Goal: Information Seeking & Learning: Learn about a topic

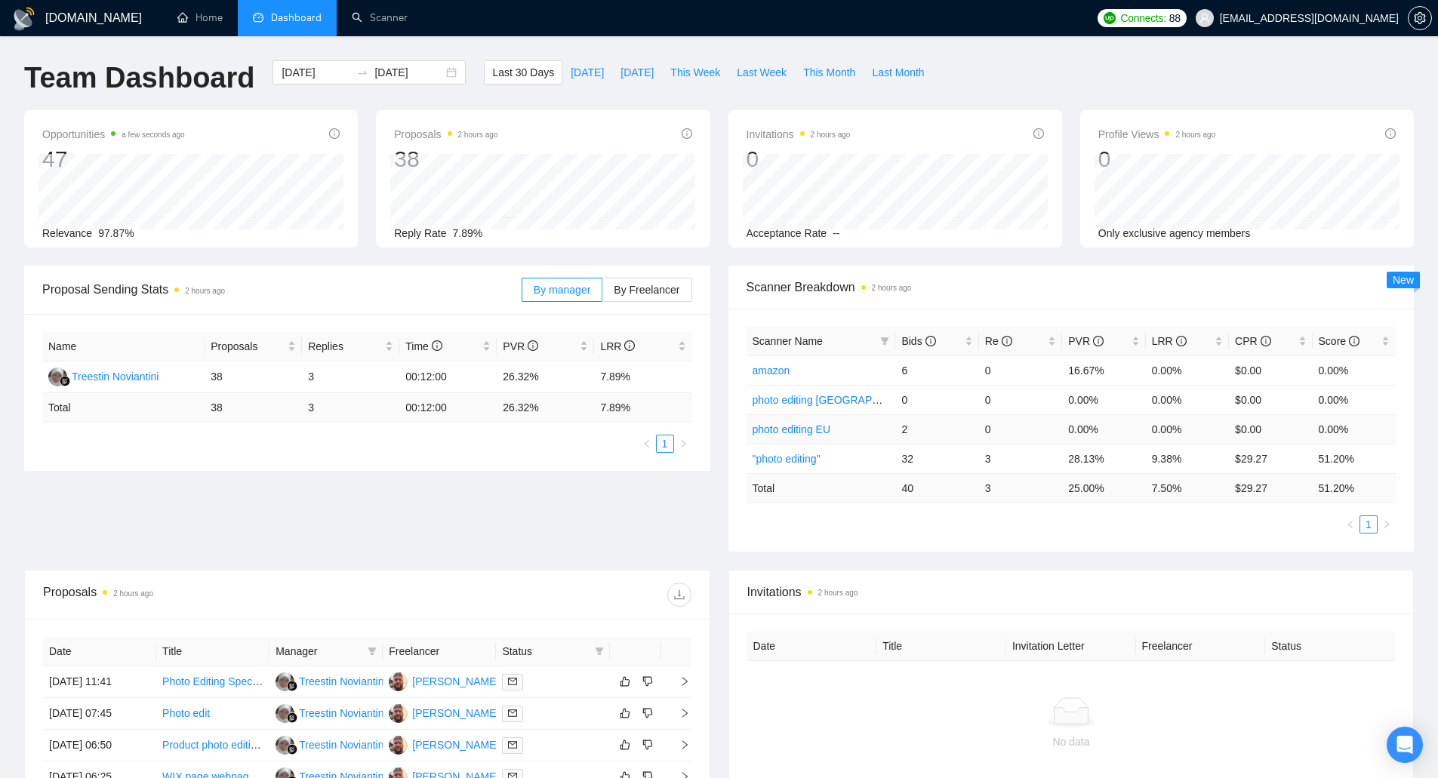
click at [858, 430] on td "photo editing EU" at bounding box center [821, 428] width 149 height 29
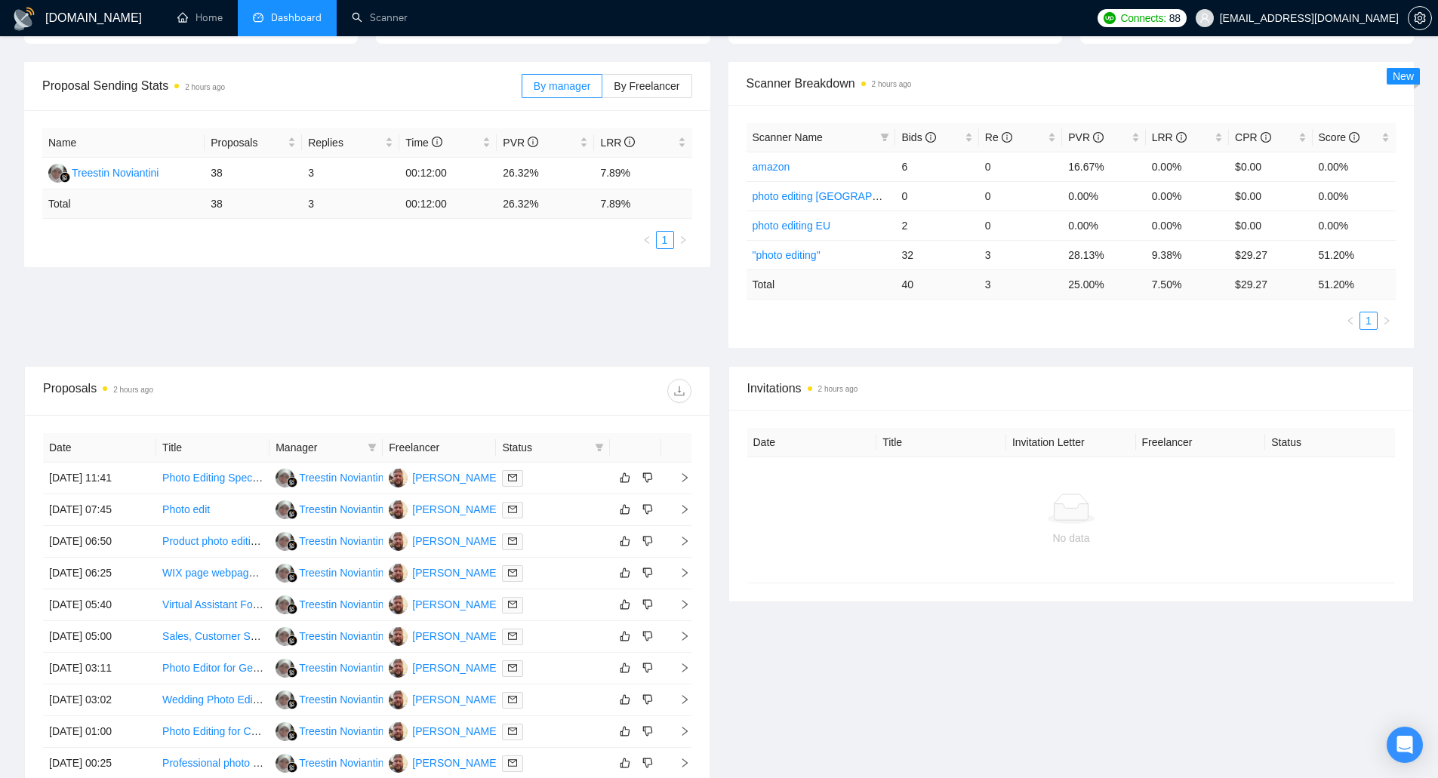
scroll to position [226, 0]
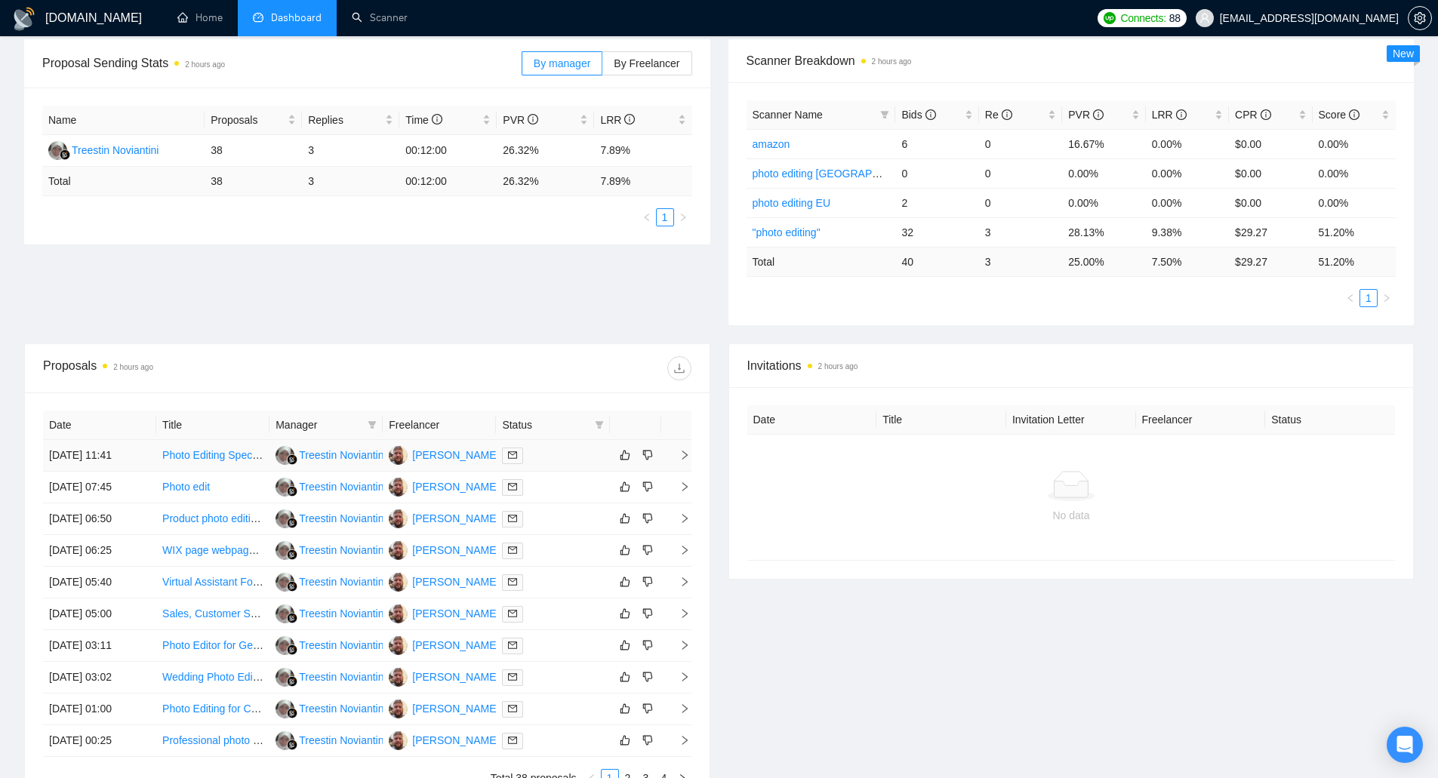
click at [227, 461] on link "Photo Editing Specialist Needed" at bounding box center [237, 455] width 151 height 12
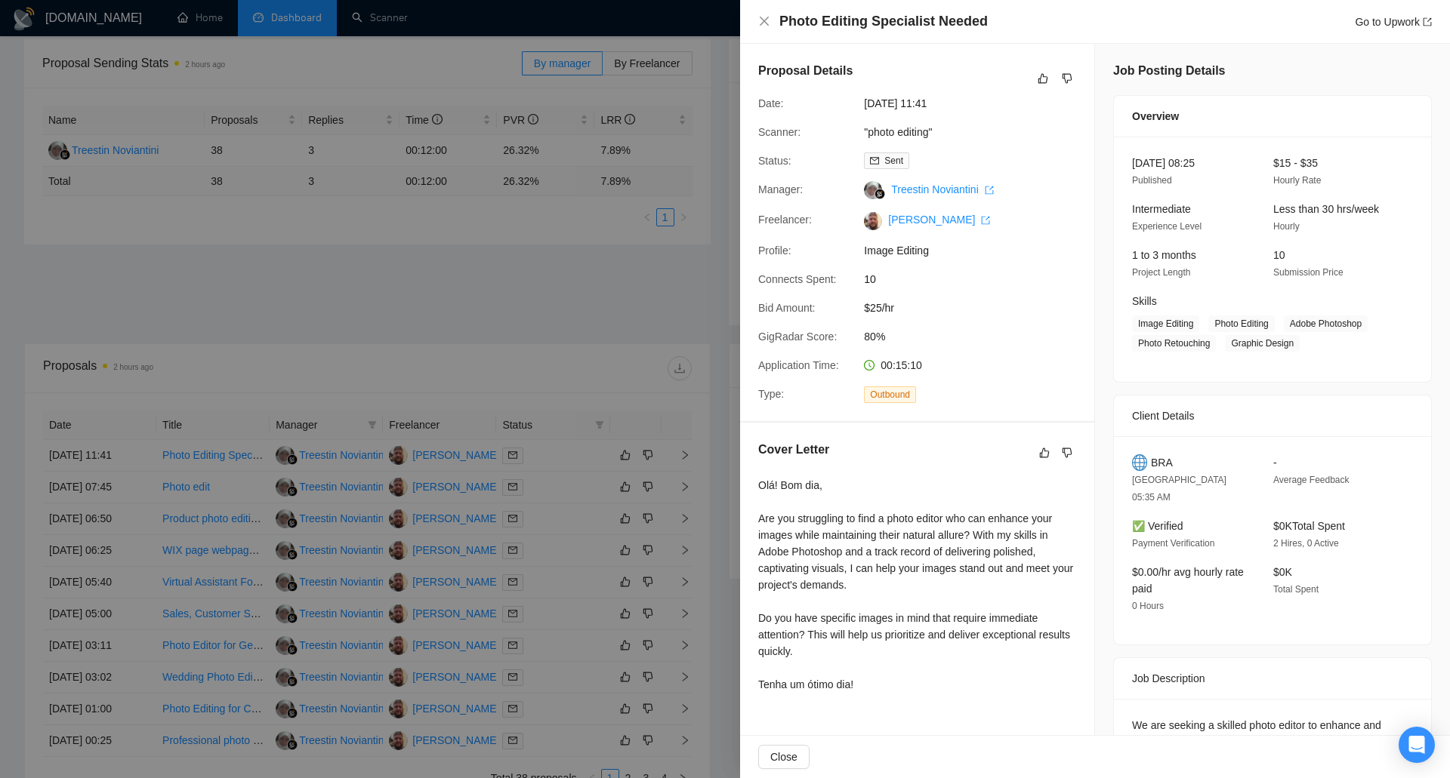
click at [673, 279] on div at bounding box center [725, 389] width 1450 height 778
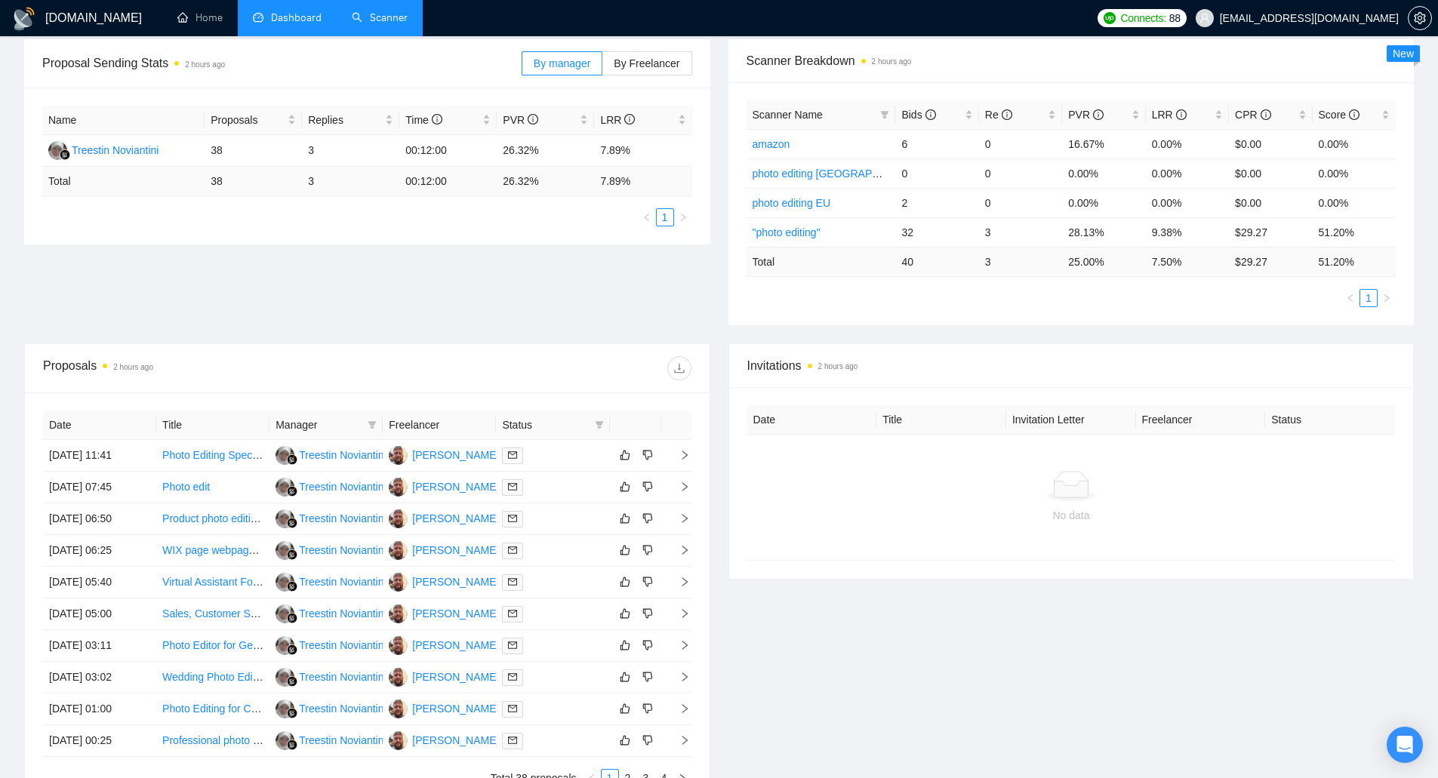
click at [398, 16] on link "Scanner" at bounding box center [380, 17] width 56 height 13
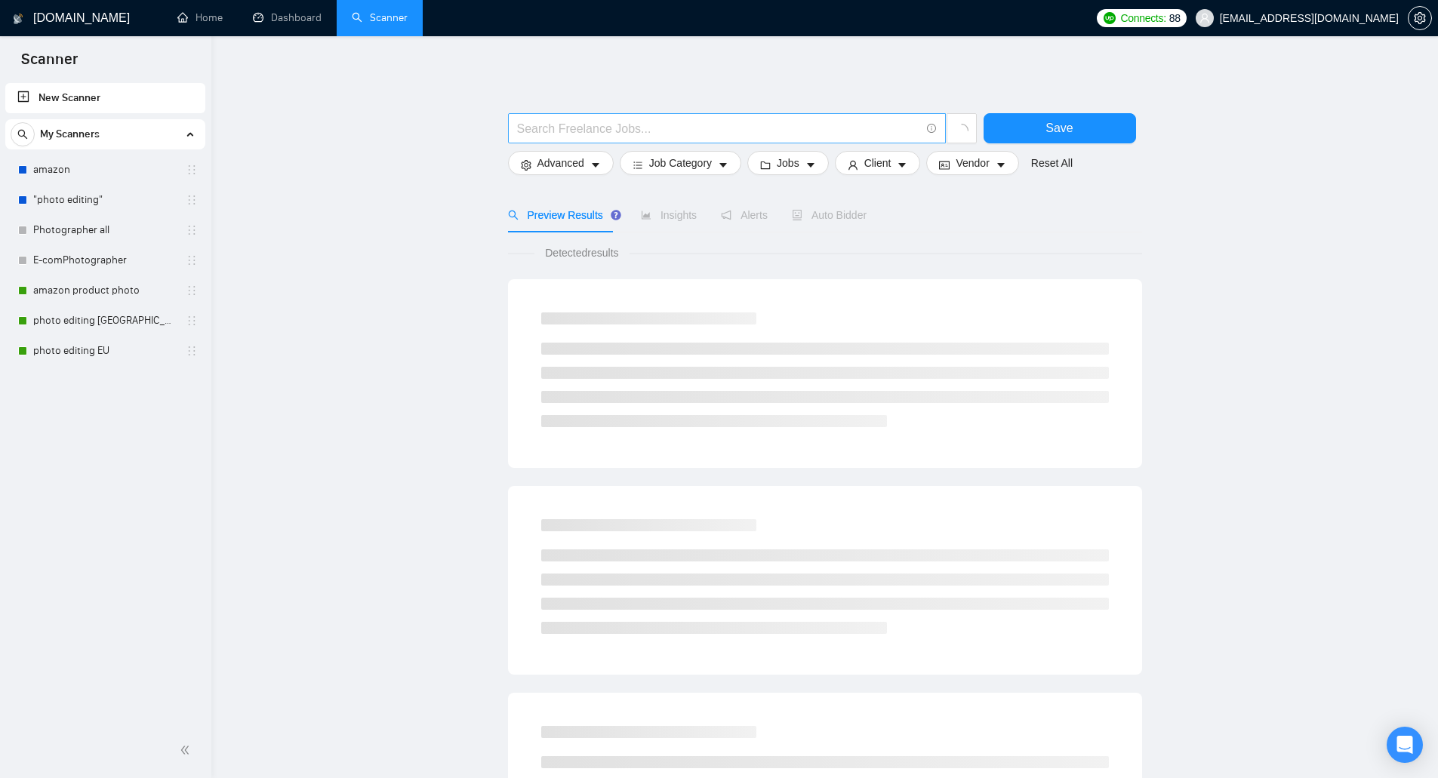
click at [546, 133] on input "text" at bounding box center [718, 128] width 403 height 19
type input "а"
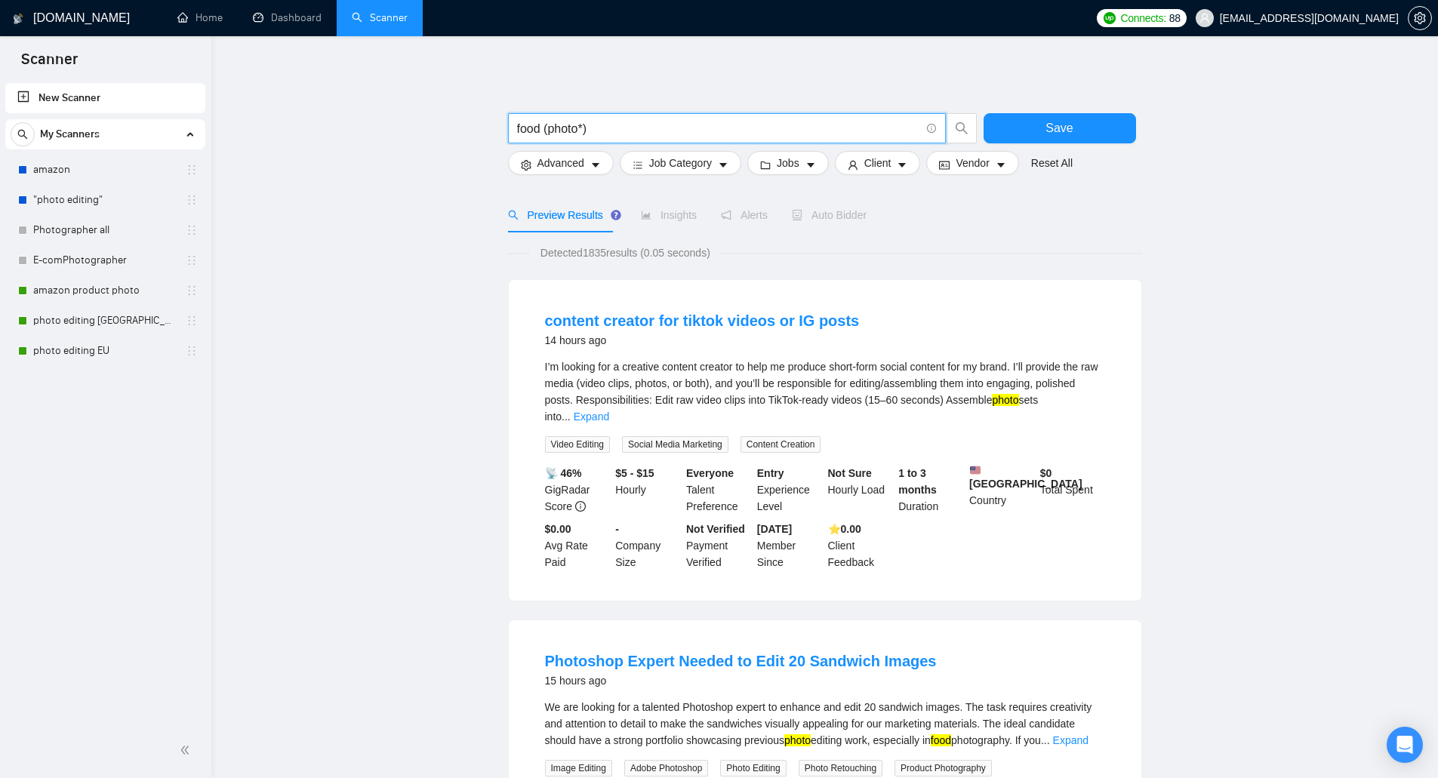
type input "food (photo*)"
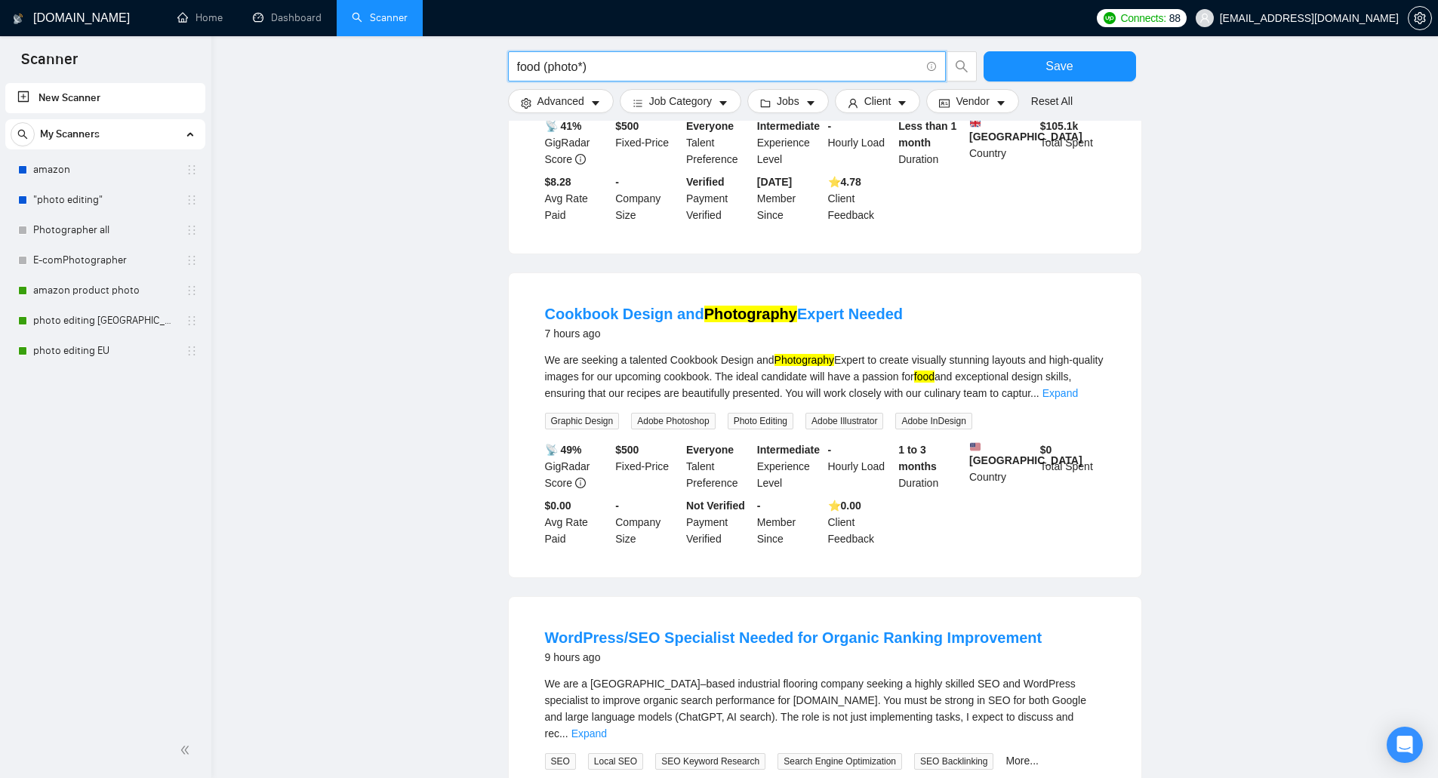
scroll to position [755, 0]
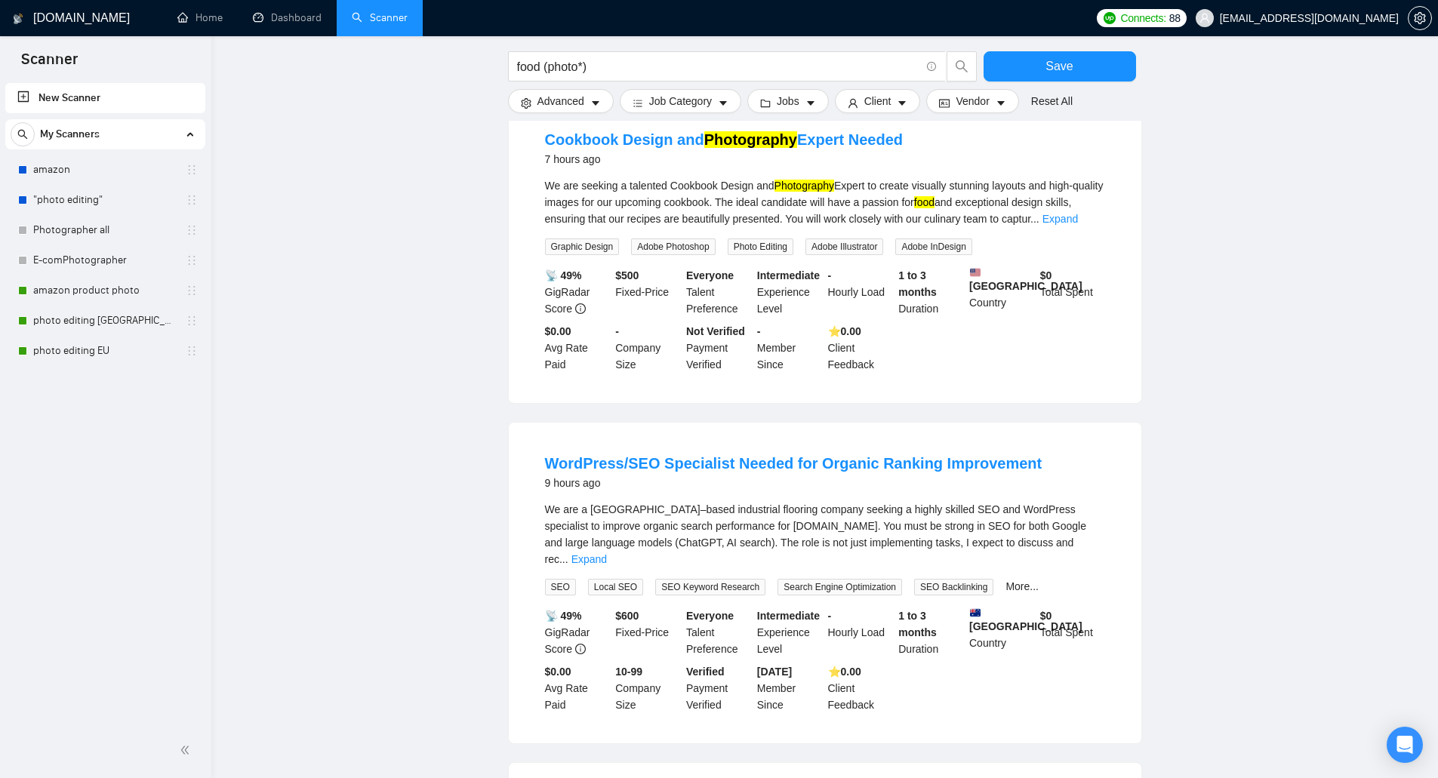
click at [470, 259] on main "food (photo*) Save Advanced Job Category Jobs Client Vendor Reset All Preview R…" at bounding box center [825, 148] width 1178 height 1989
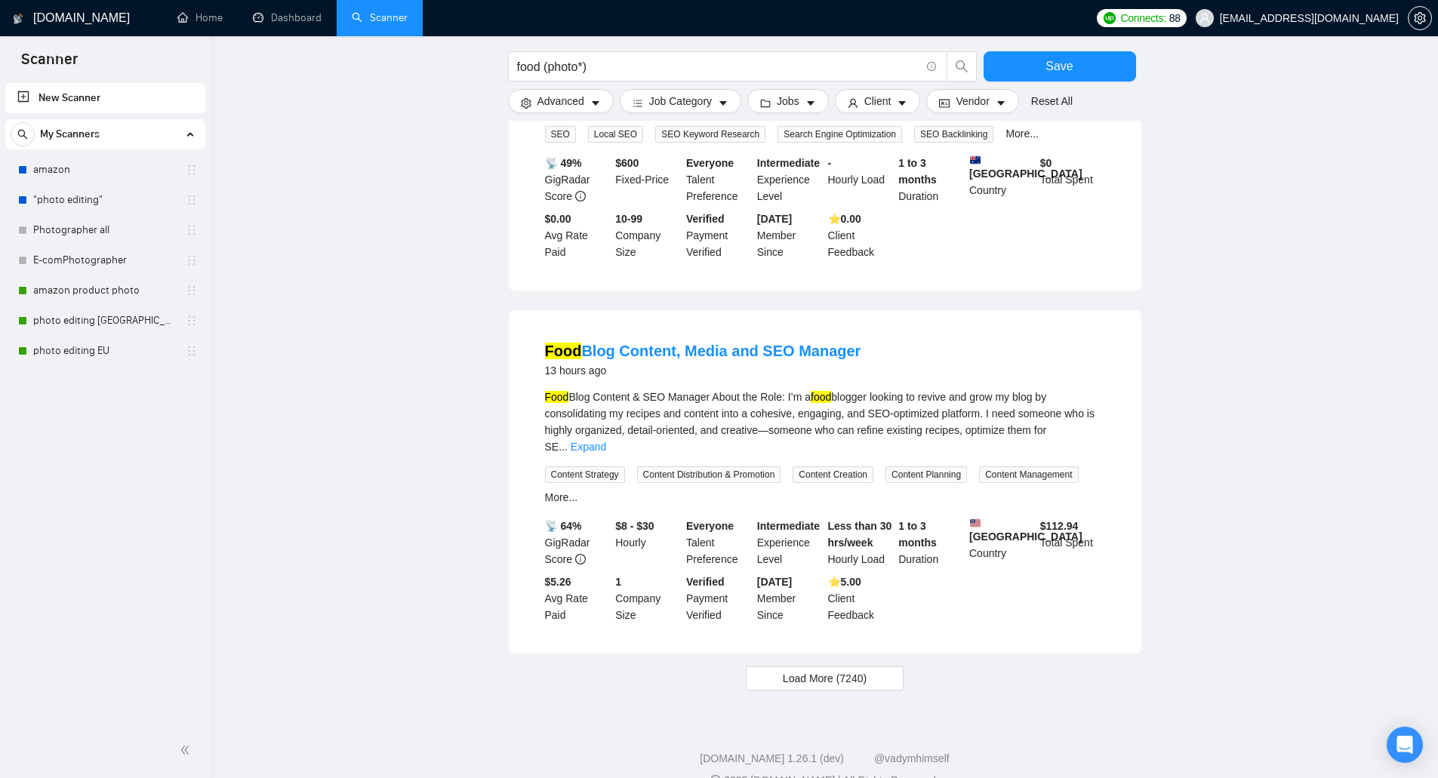
scroll to position [1360, 0]
click at [864, 670] on span "Load More (7240)" at bounding box center [825, 678] width 84 height 17
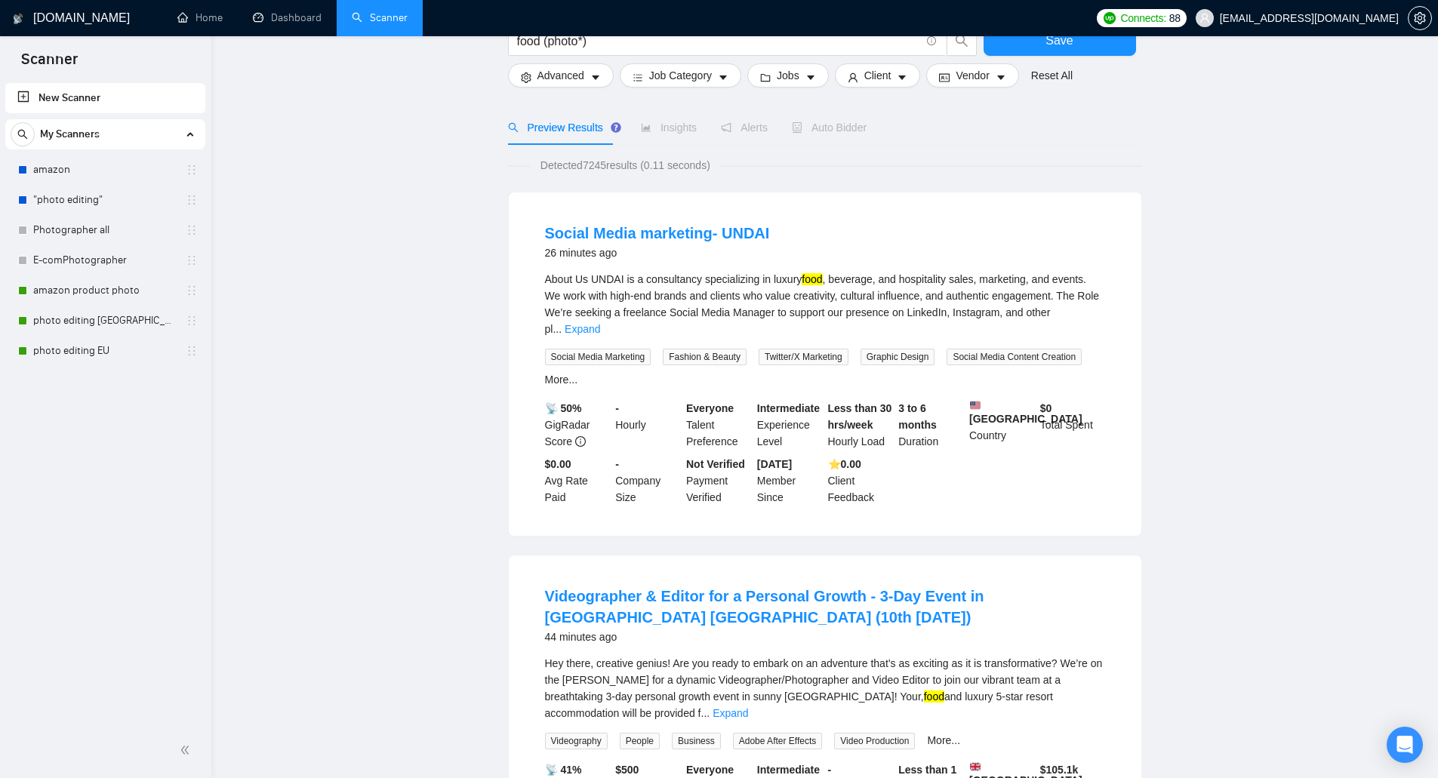
scroll to position [0, 0]
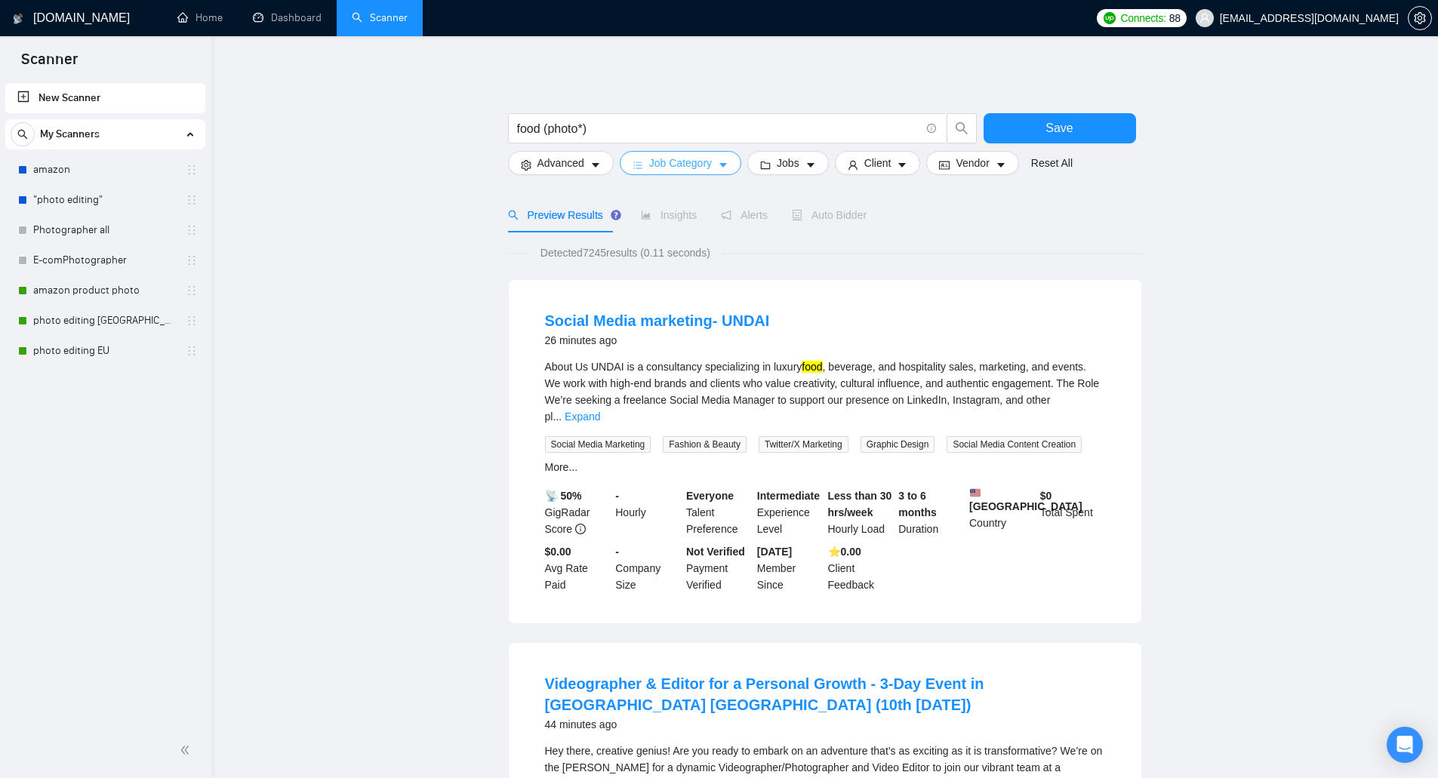
click at [684, 162] on span "Job Category" at bounding box center [680, 163] width 63 height 17
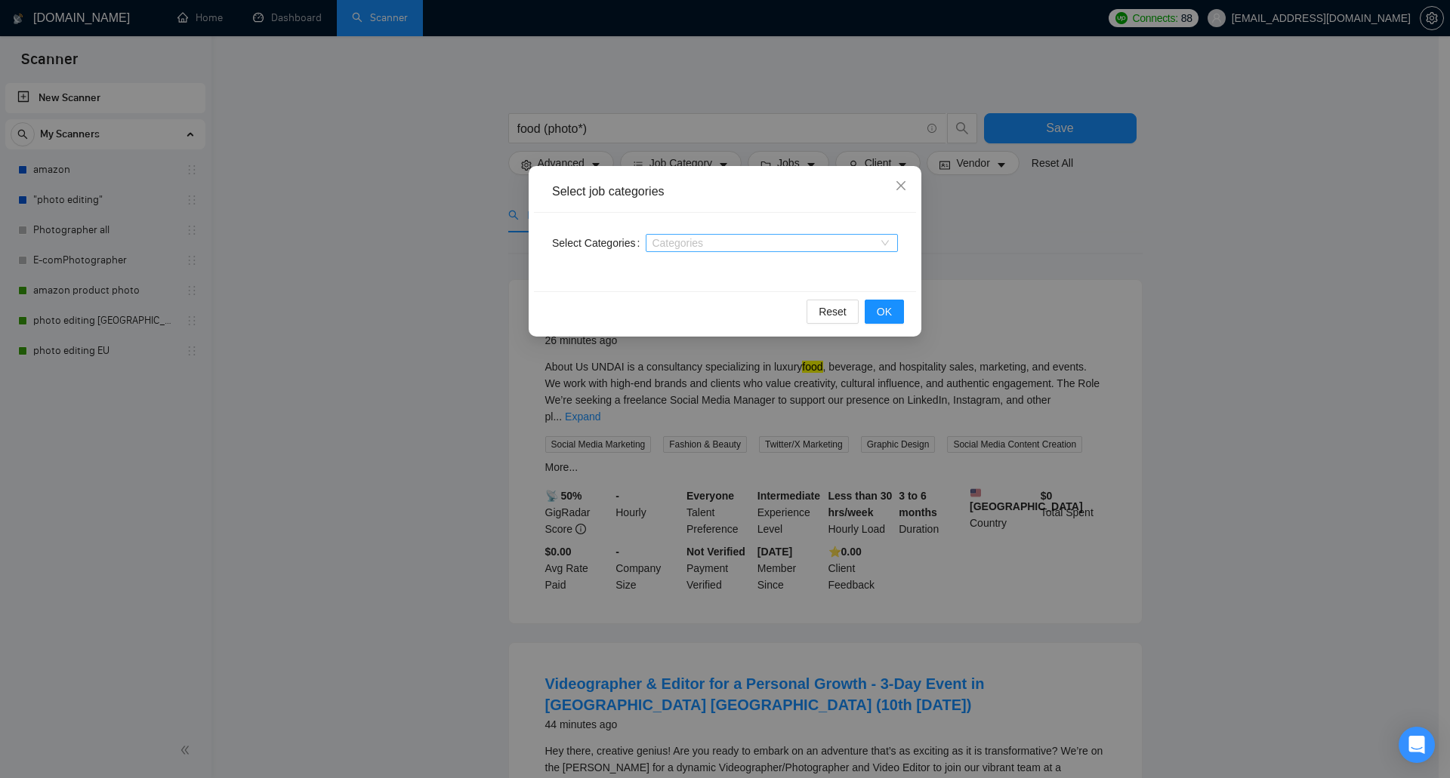
click at [707, 251] on div "Categories" at bounding box center [771, 243] width 252 height 18
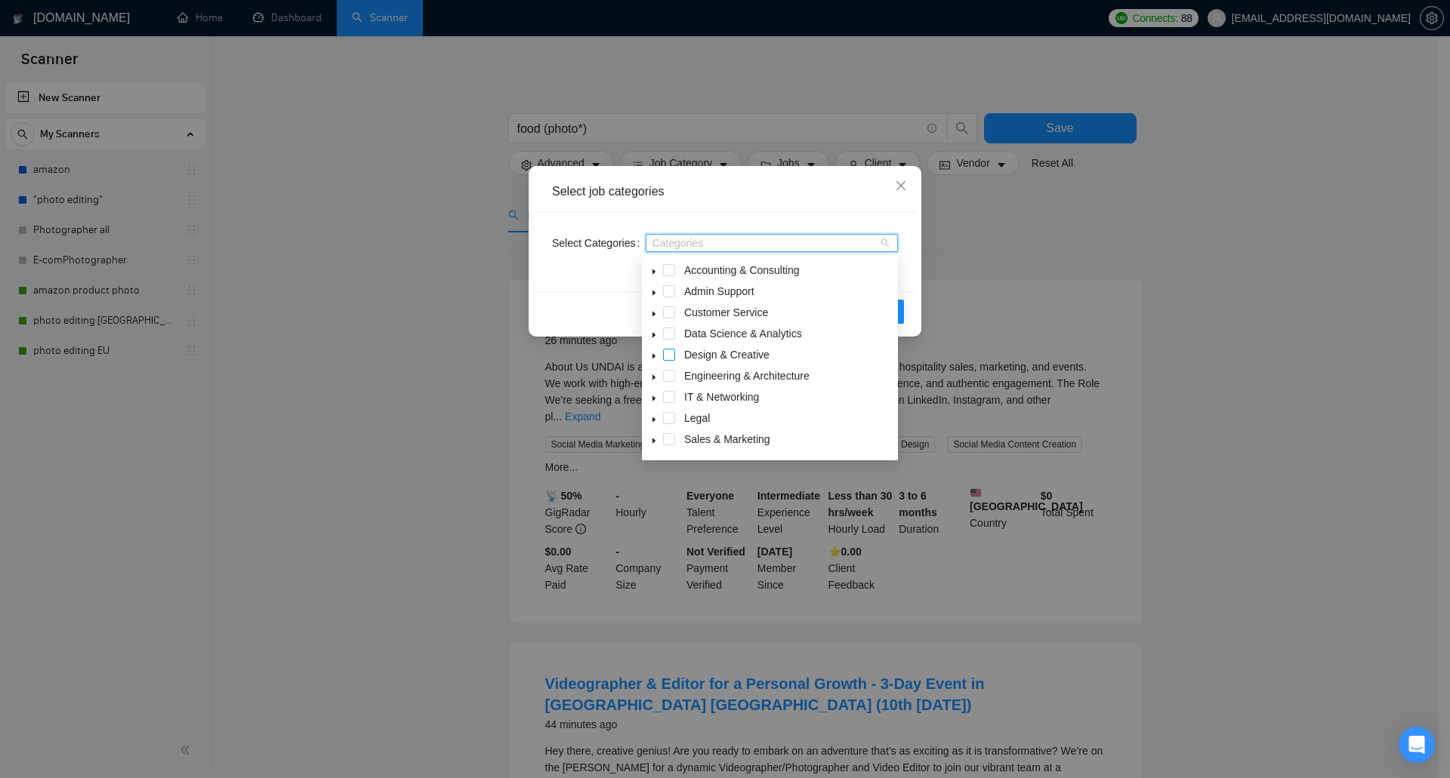
click at [666, 358] on span at bounding box center [669, 355] width 12 height 12
click at [914, 260] on div "Select Categories Design & Creative" at bounding box center [725, 252] width 382 height 79
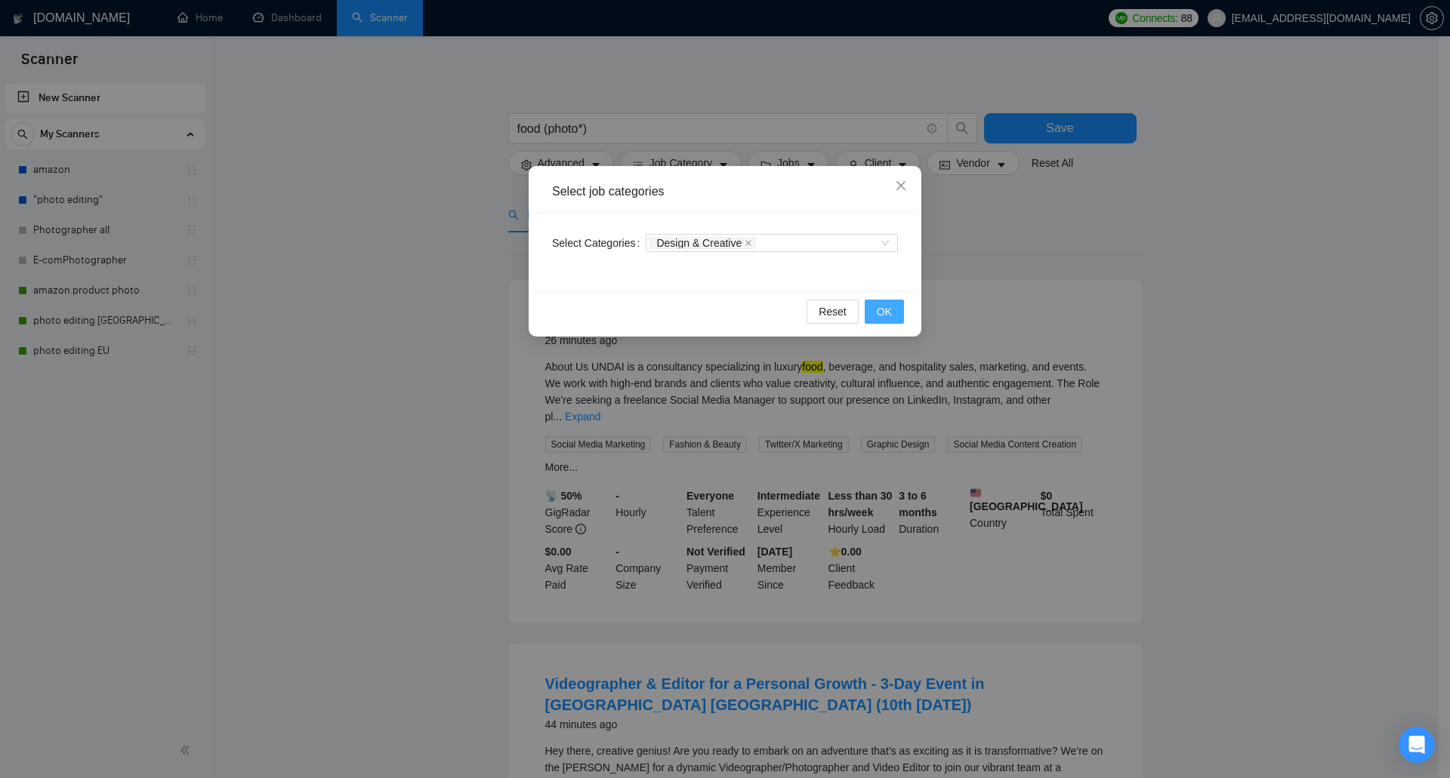
click at [895, 308] on button "OK" at bounding box center [883, 312] width 39 height 24
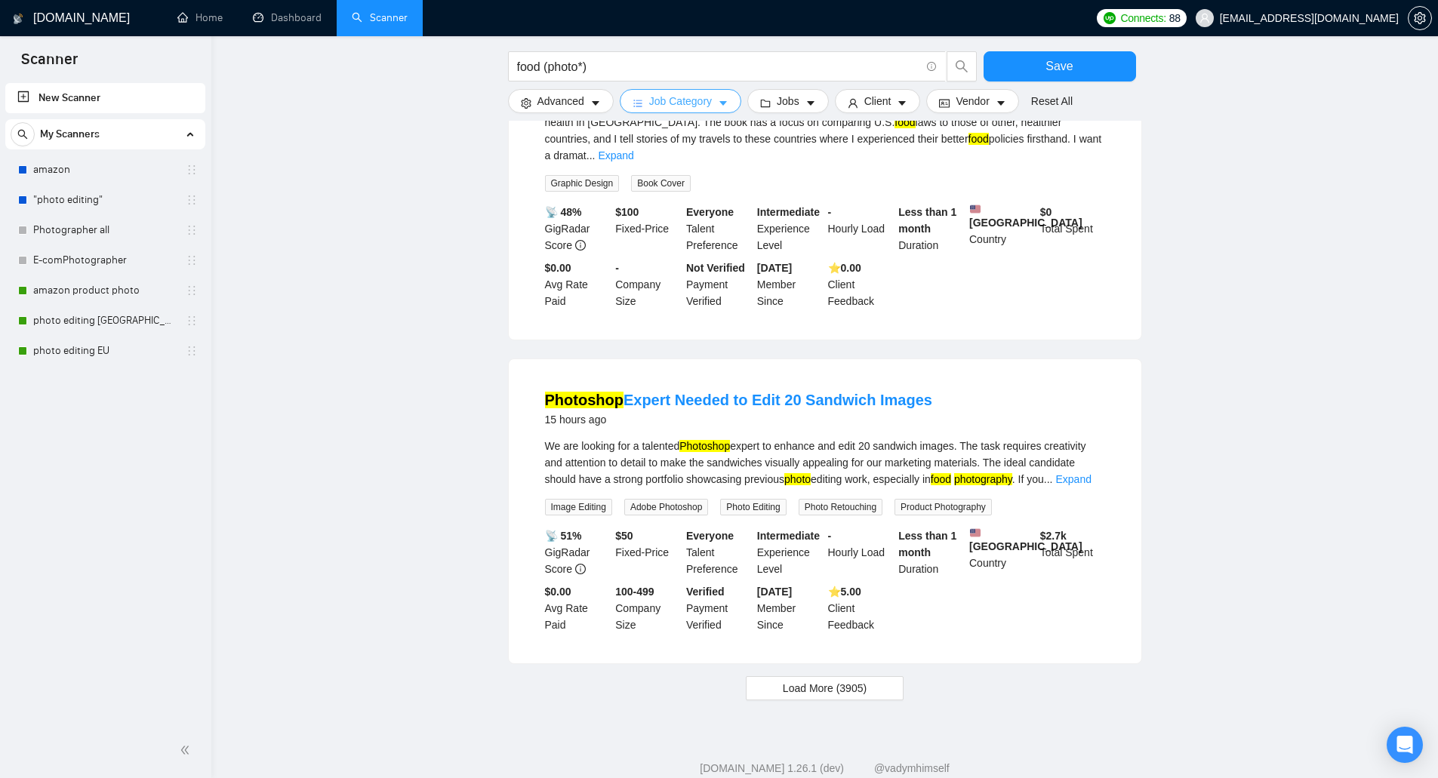
scroll to position [1325, 0]
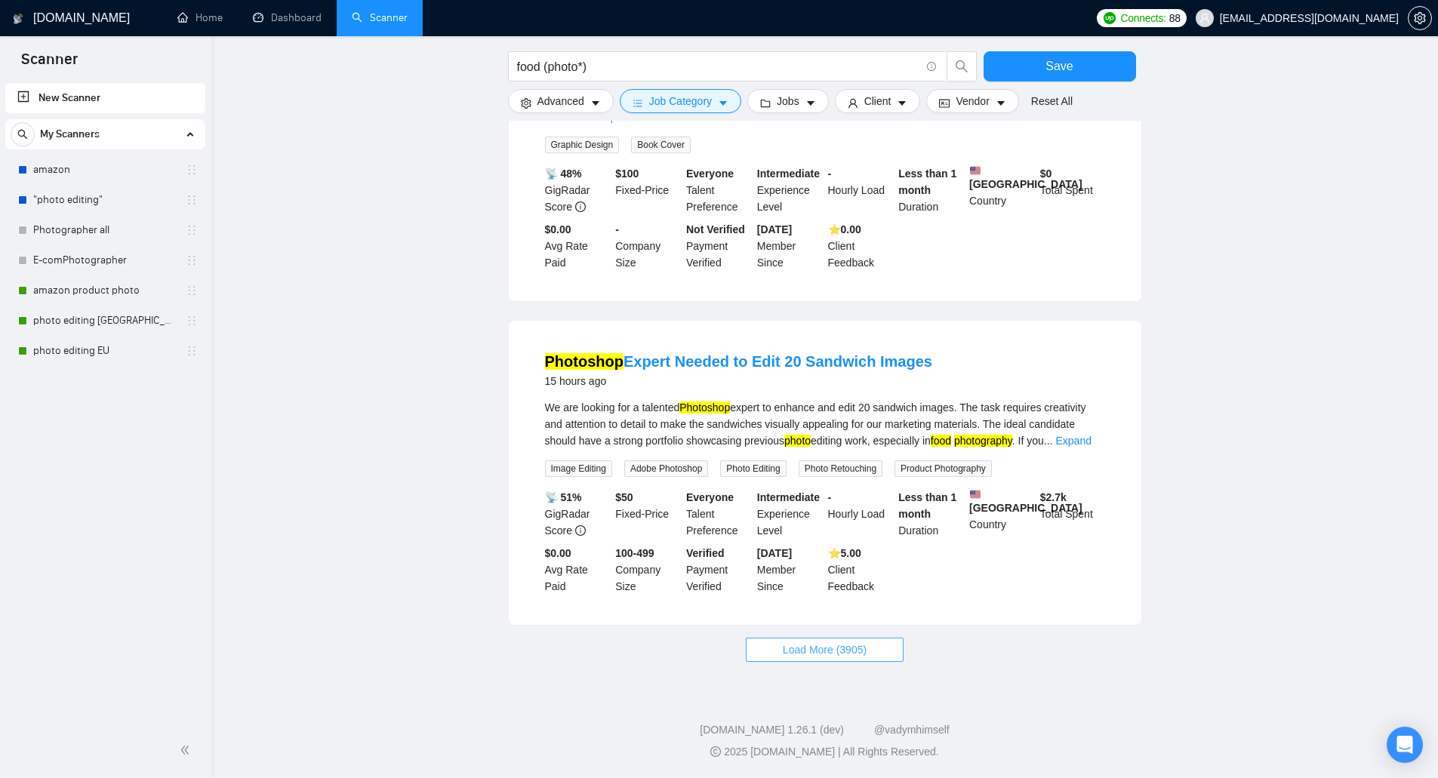
click at [839, 656] on span "Load More (3905)" at bounding box center [825, 650] width 84 height 17
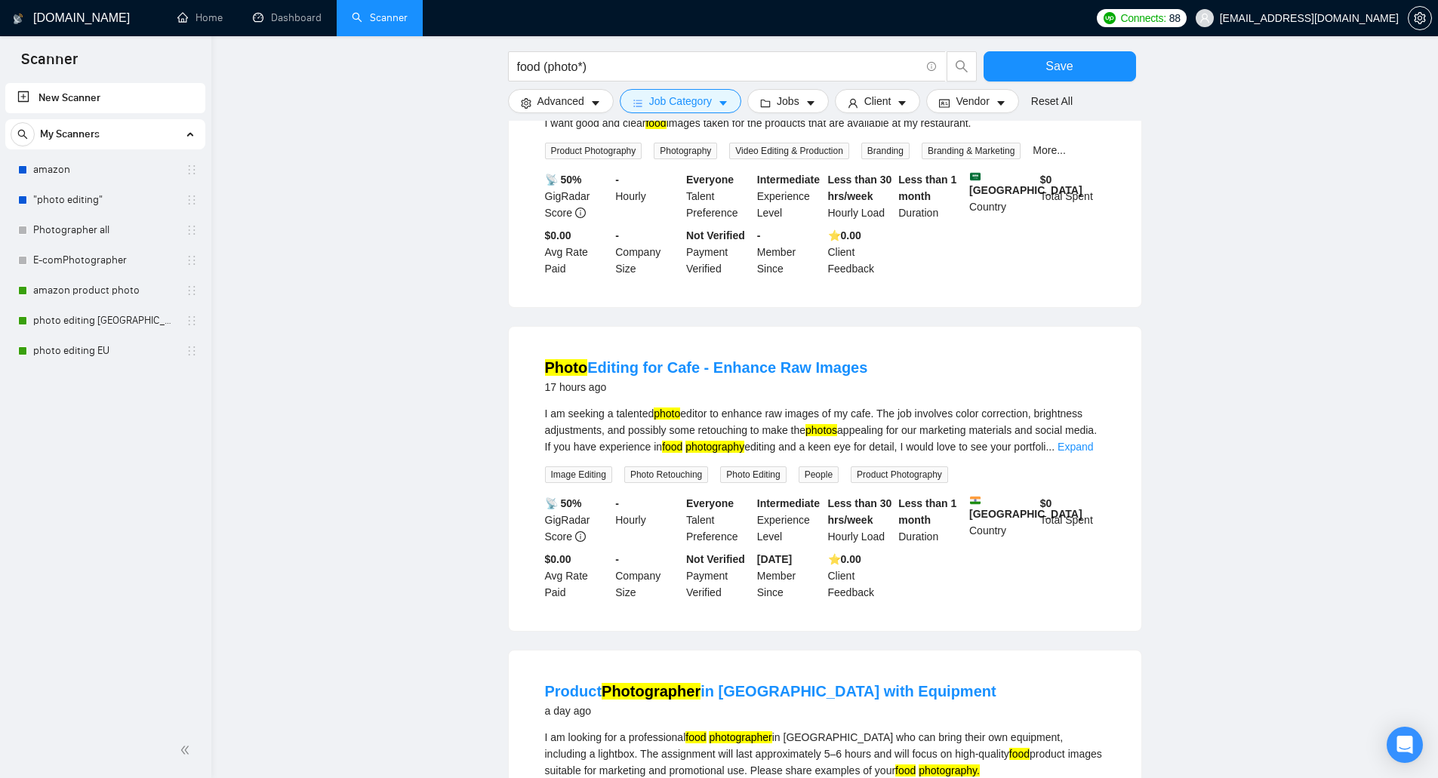
scroll to position [2080, 0]
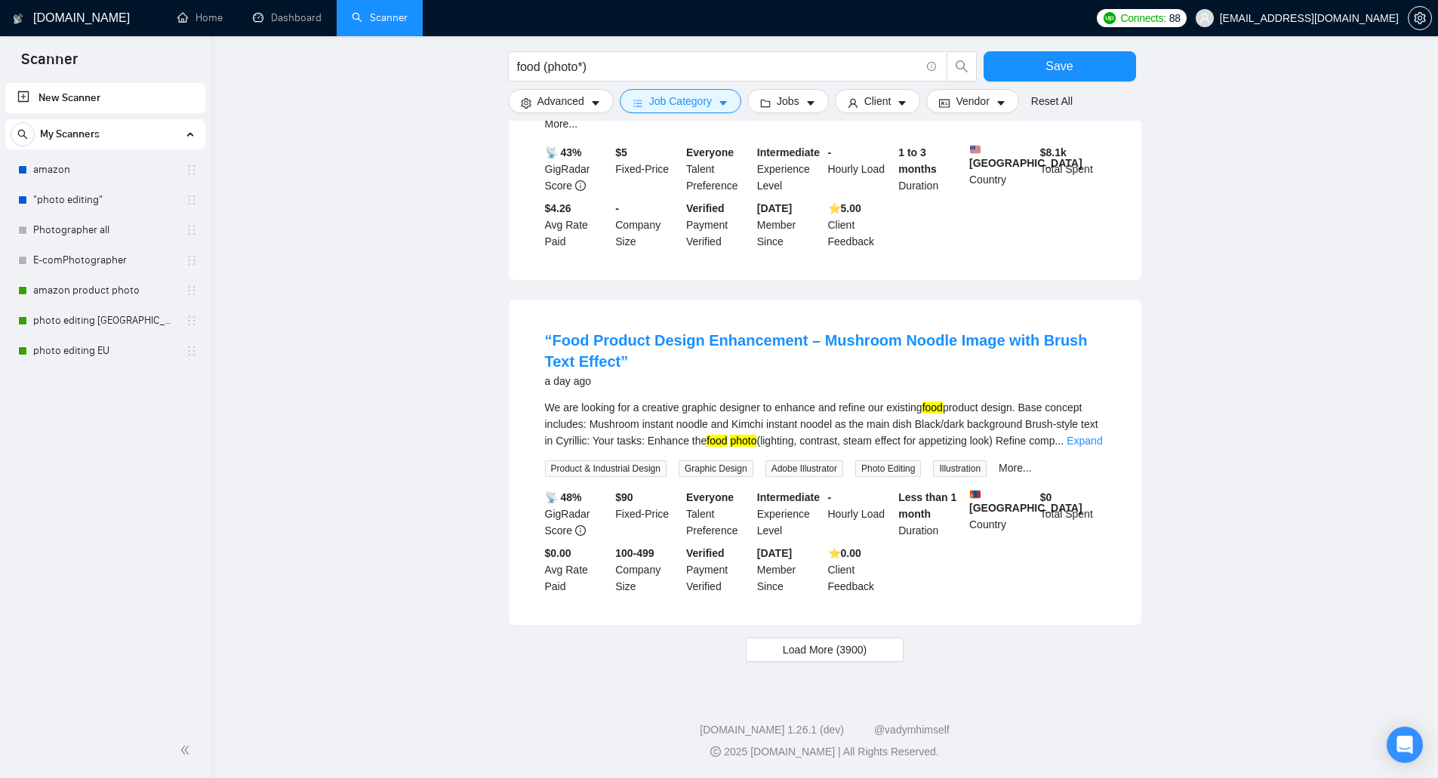
scroll to position [2962, 0]
click at [880, 648] on button "Load More (3900)" at bounding box center [825, 650] width 158 height 24
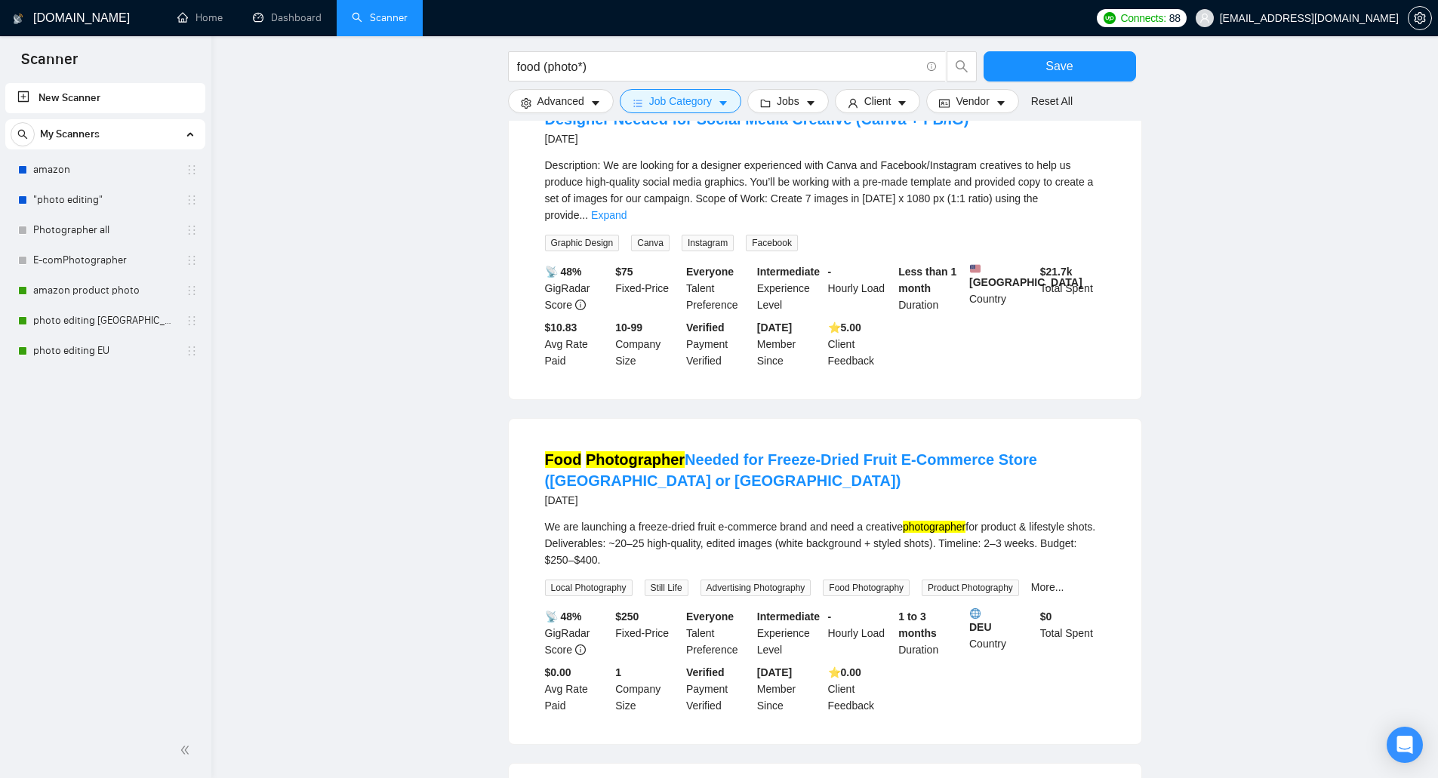
scroll to position [4547, 0]
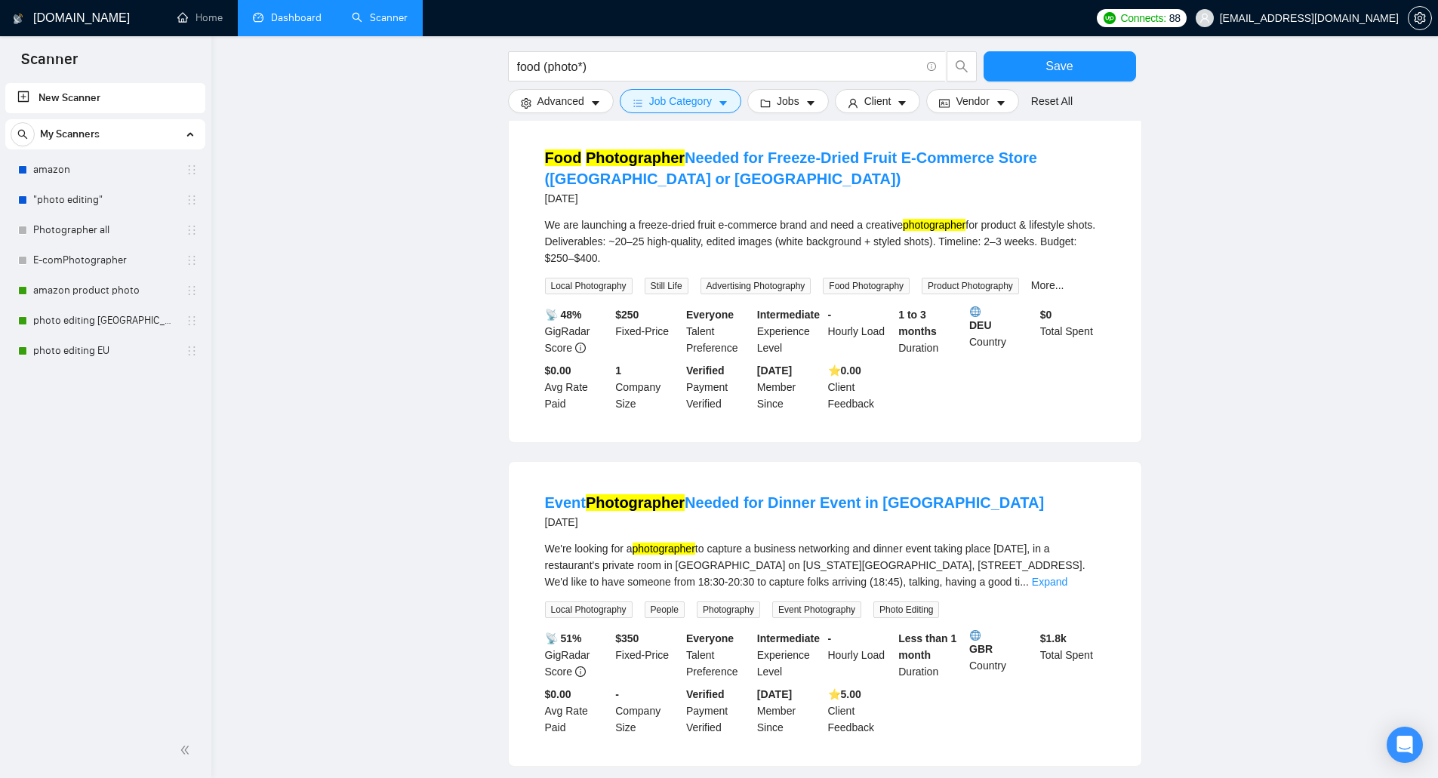
click at [280, 11] on link "Dashboard" at bounding box center [287, 17] width 69 height 13
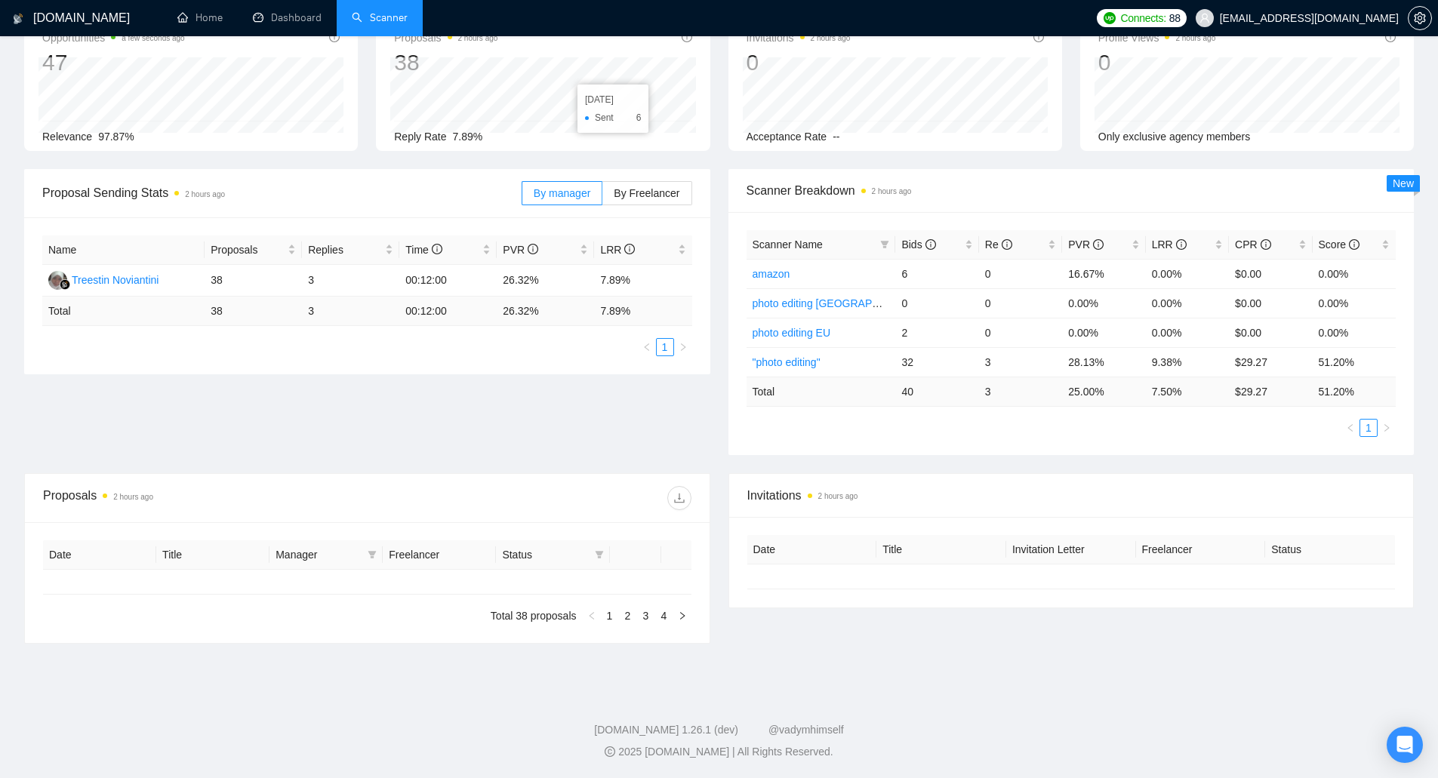
type input "[DATE]"
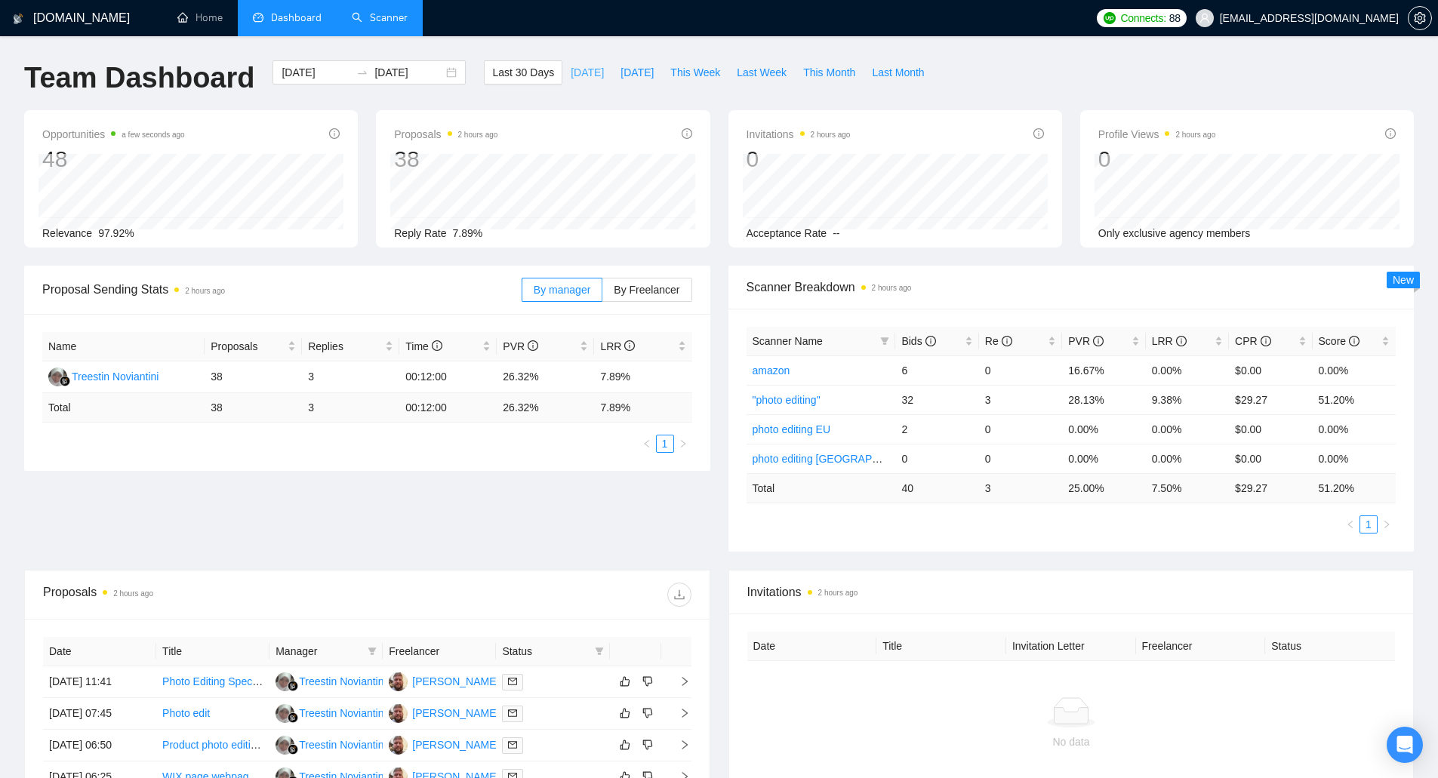
click at [584, 66] on button "[DATE]" at bounding box center [587, 72] width 50 height 24
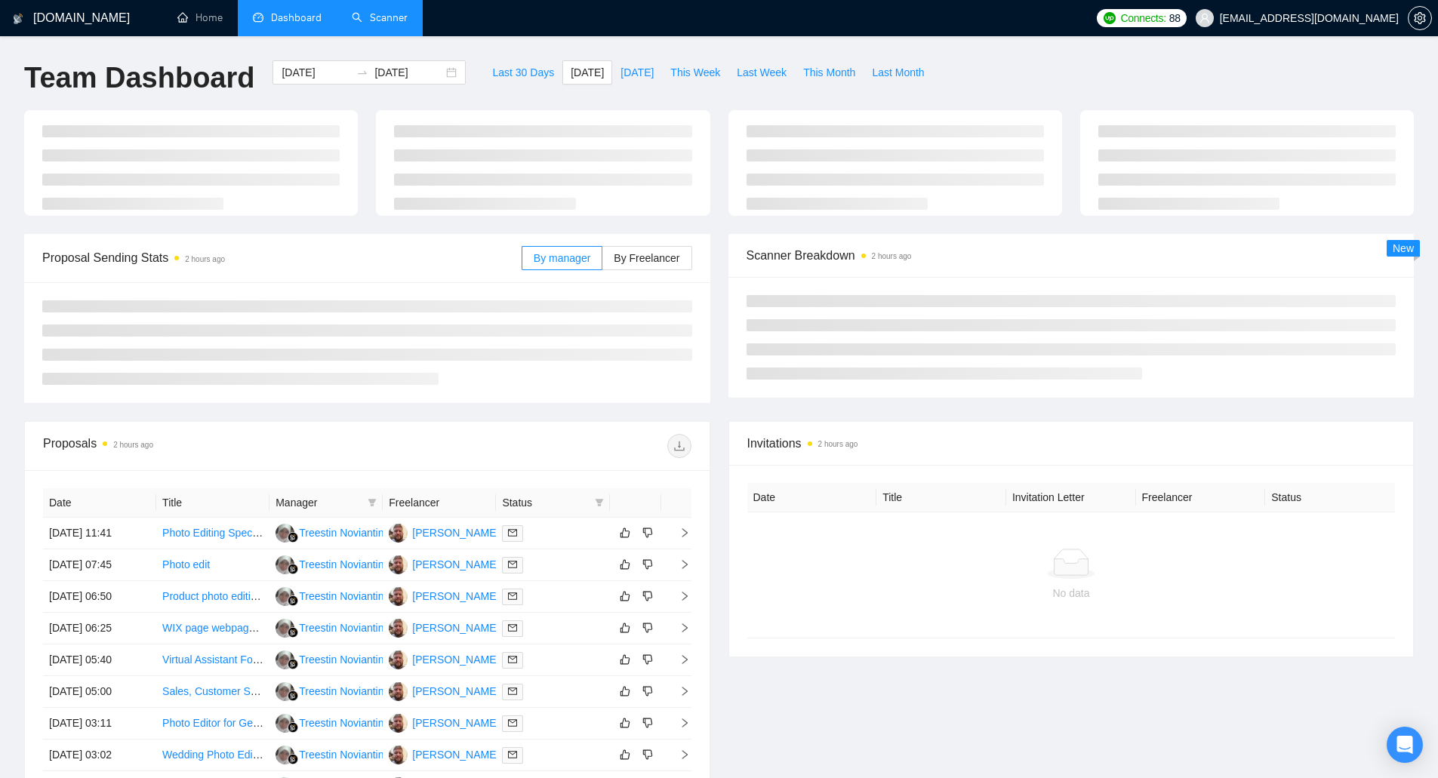
type input "[DATE]"
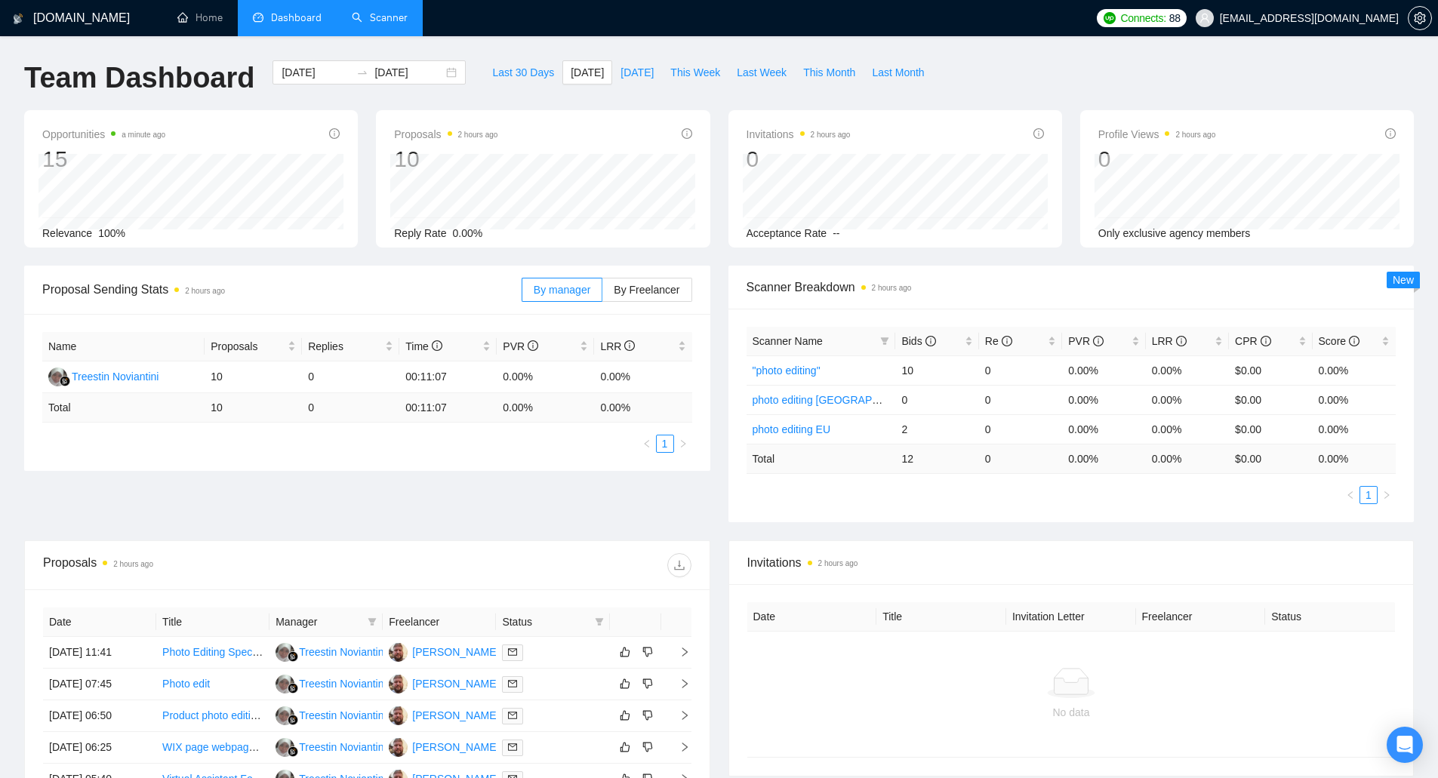
click at [399, 24] on link "Scanner" at bounding box center [380, 17] width 56 height 13
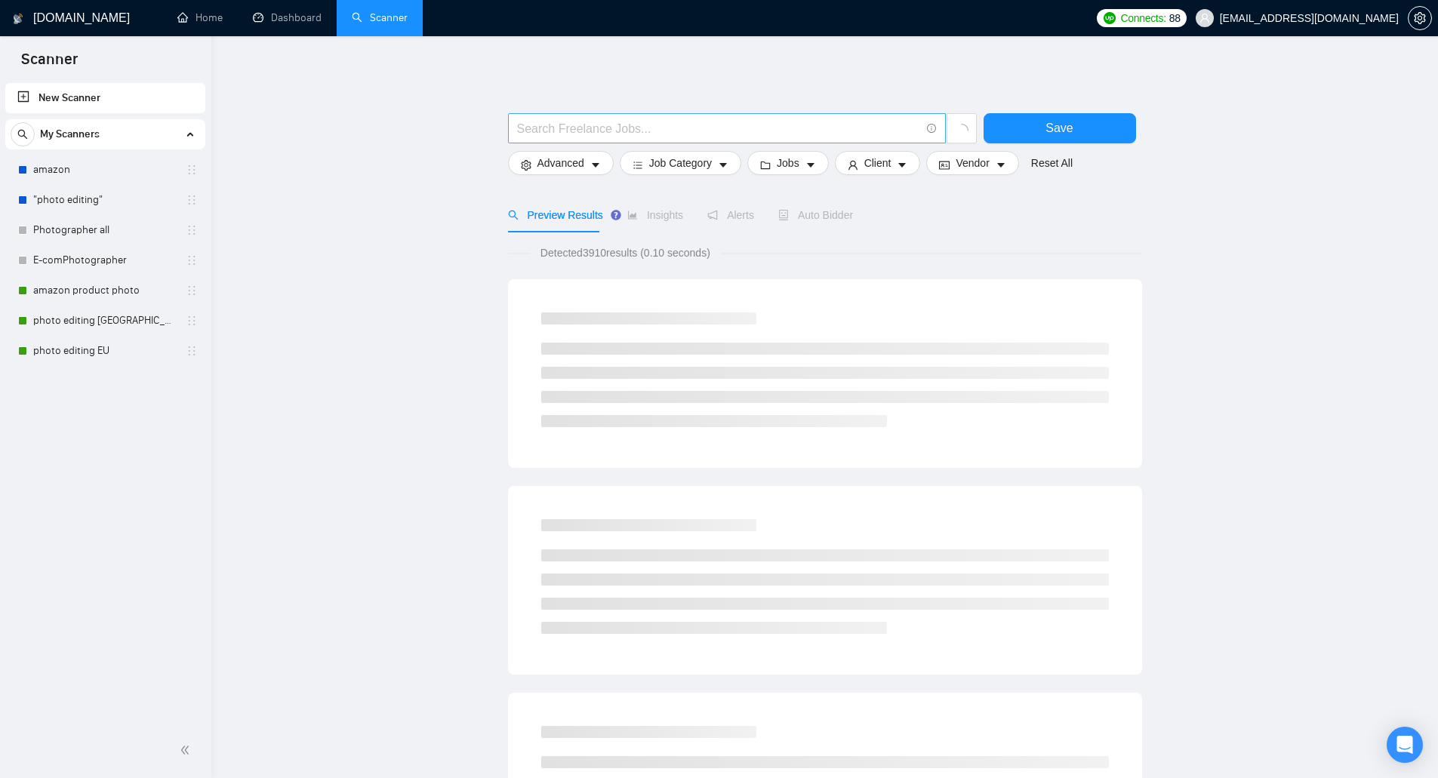
click at [596, 137] on input "text" at bounding box center [718, 128] width 403 height 19
paste input "Photographer"
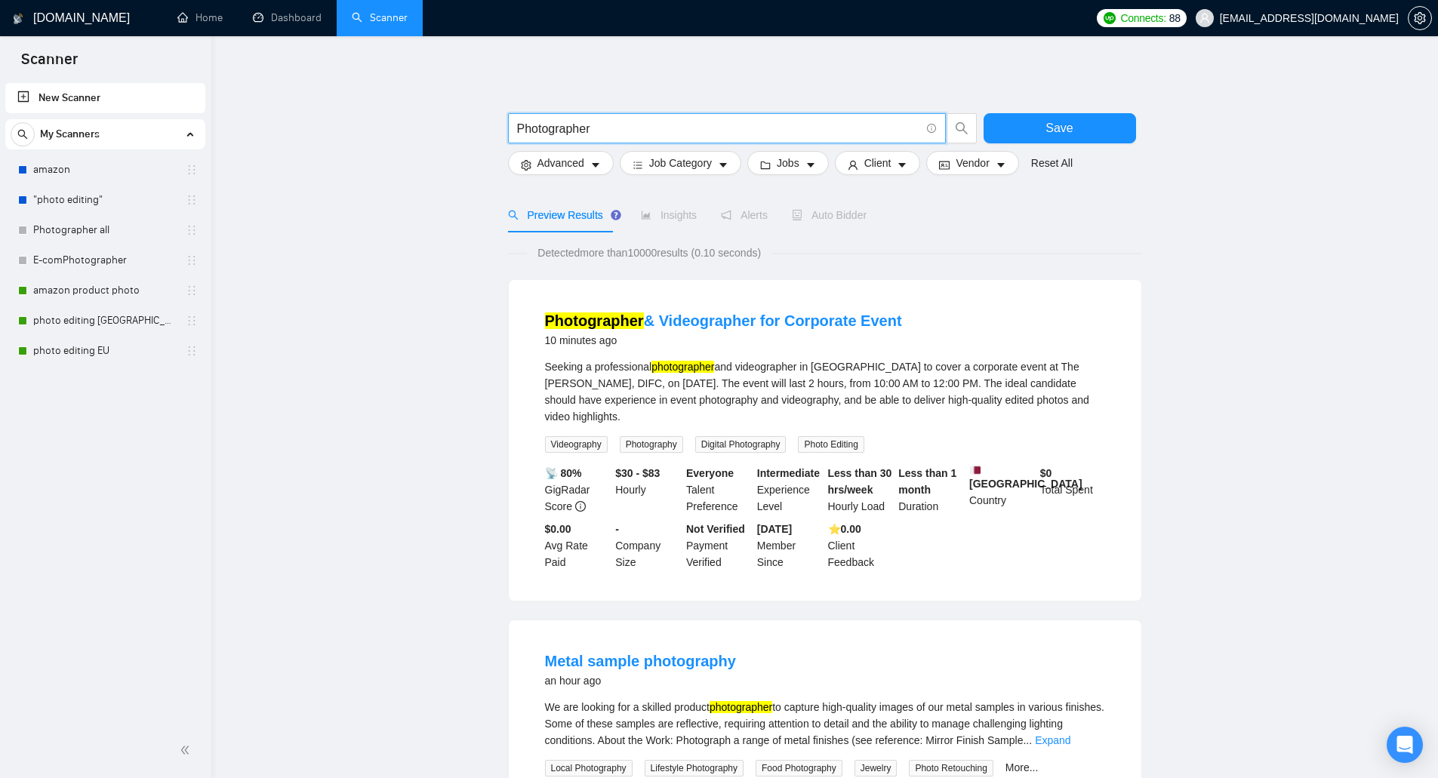
drag, startPoint x: 579, startPoint y: 130, endPoint x: 598, endPoint y: 133, distance: 19.1
click at [598, 133] on input "Photographer" at bounding box center [718, 128] width 403 height 19
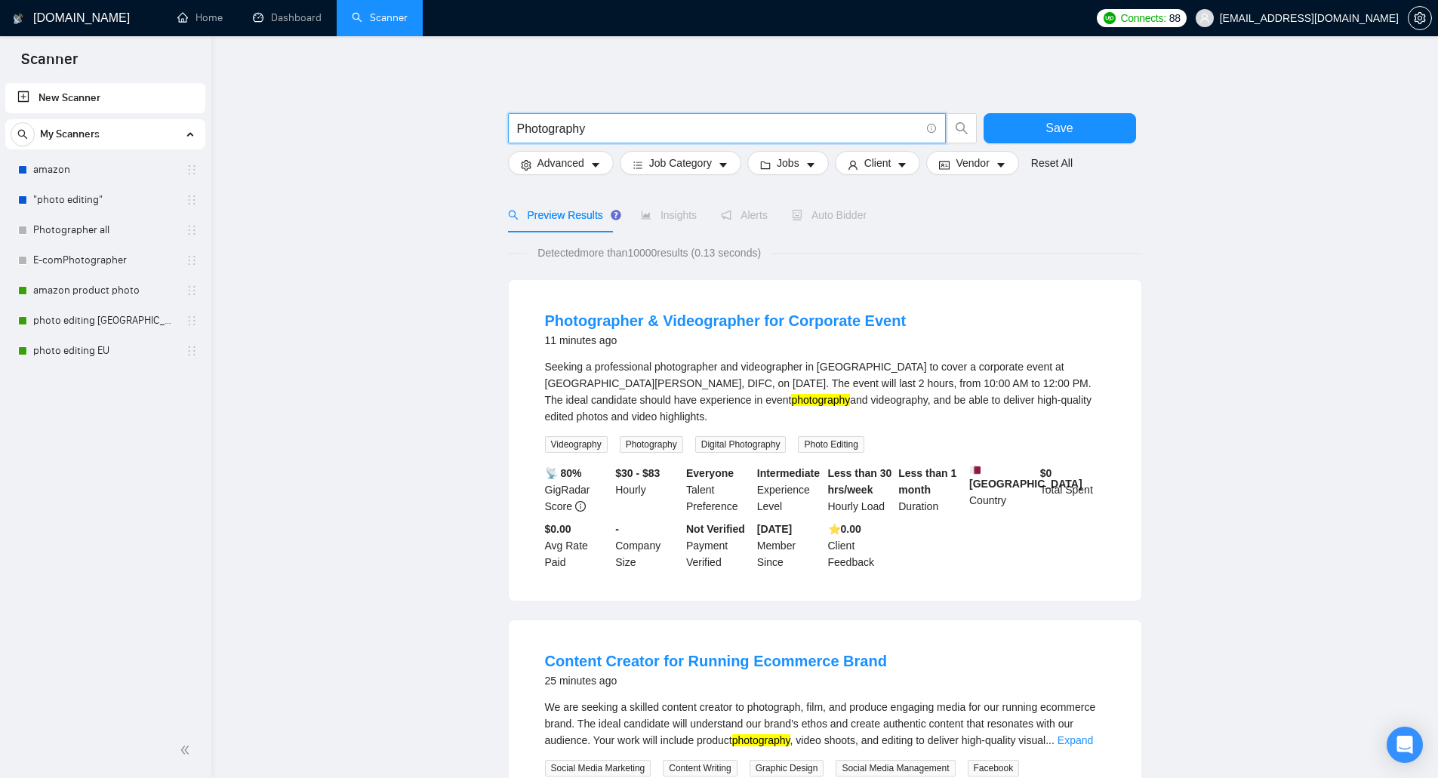
type input "Photography"
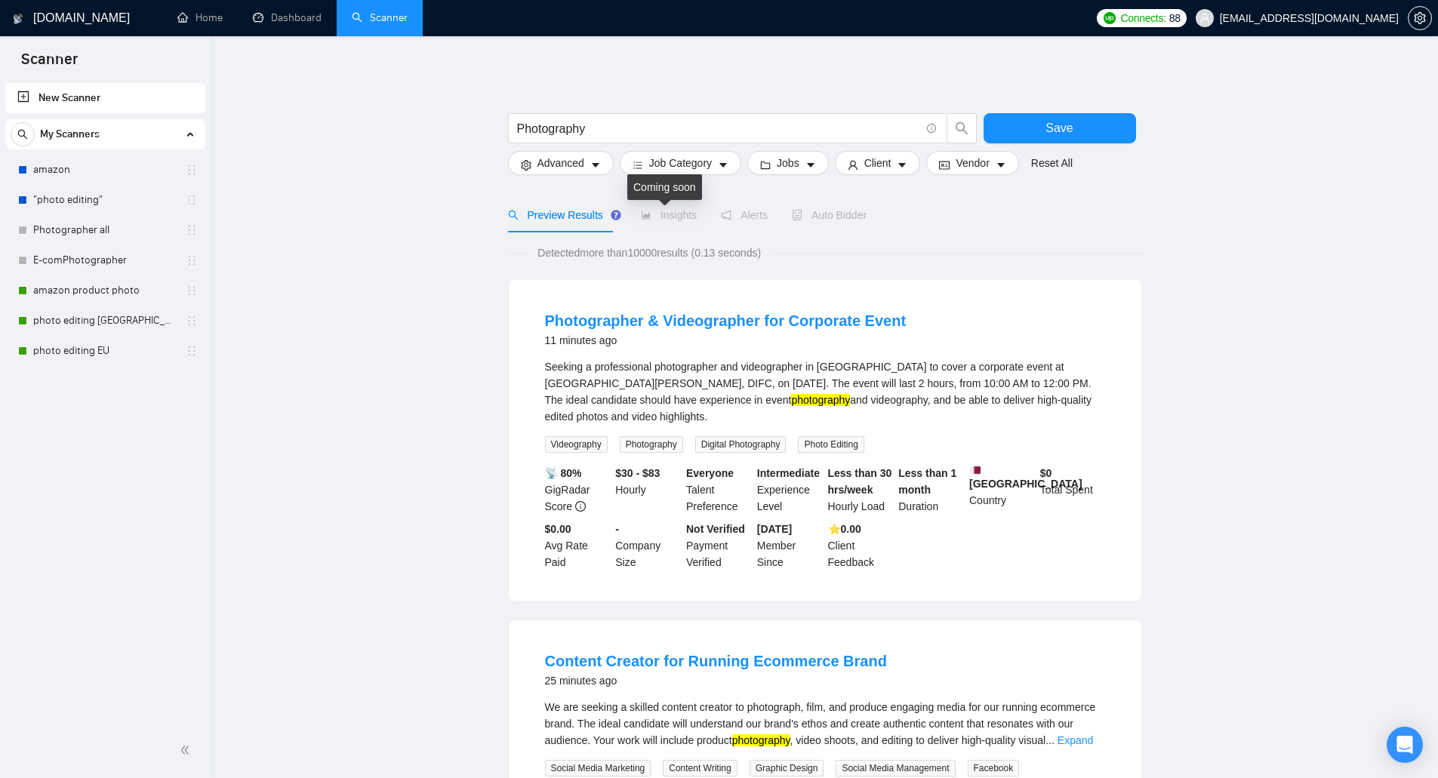
click at [657, 218] on span "Insights" at bounding box center [669, 215] width 56 height 12
click at [661, 164] on span "Job Category" at bounding box center [680, 163] width 63 height 17
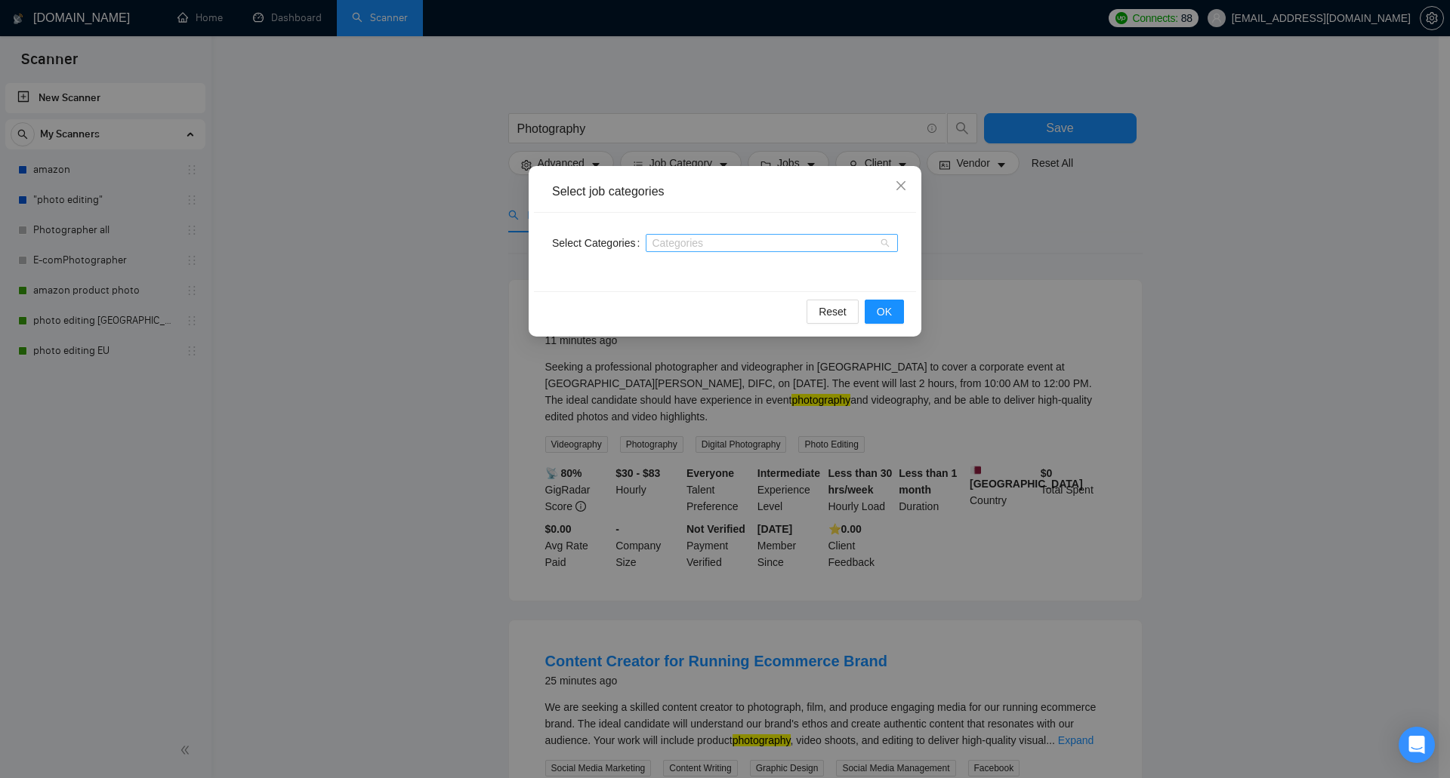
click at [672, 235] on div "Categories" at bounding box center [771, 243] width 252 height 18
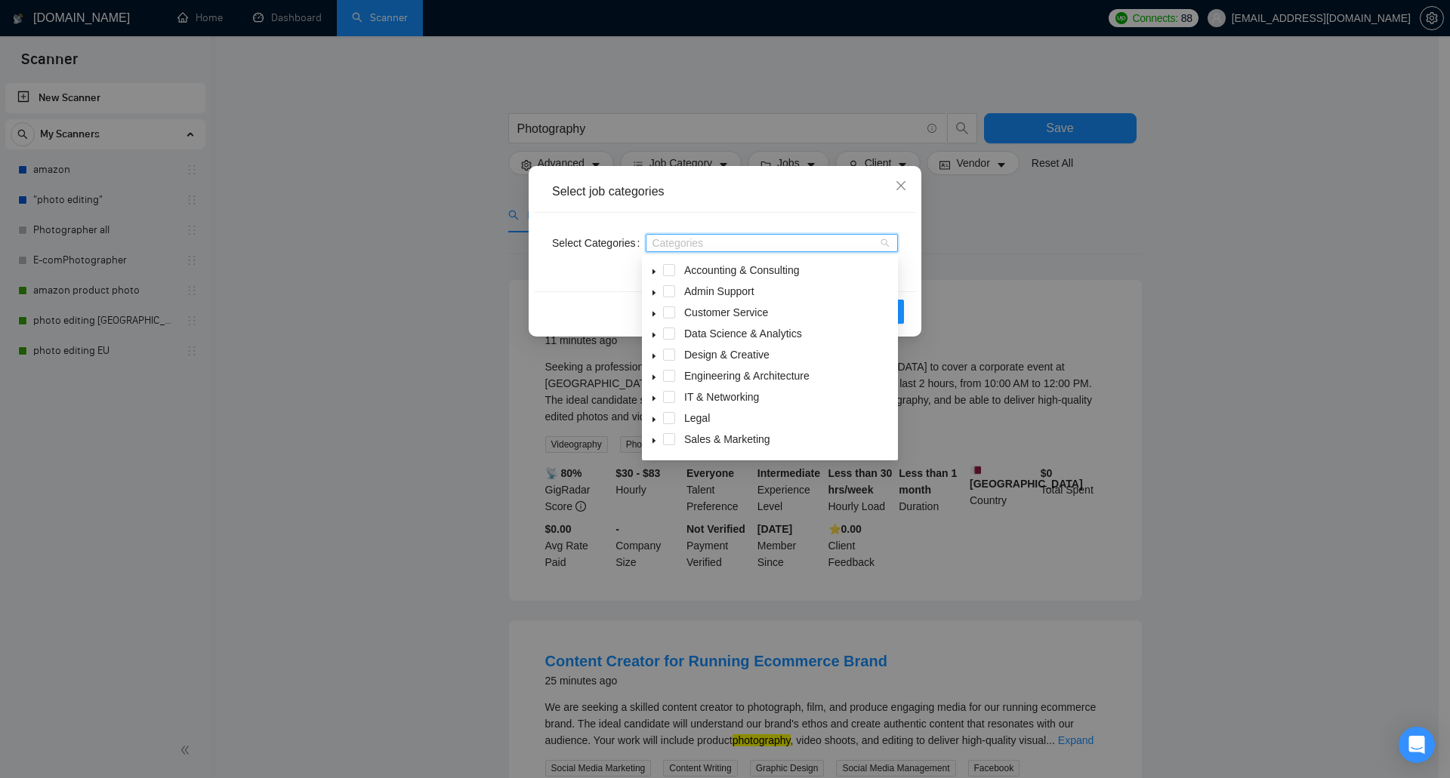
paste input "Photographer"
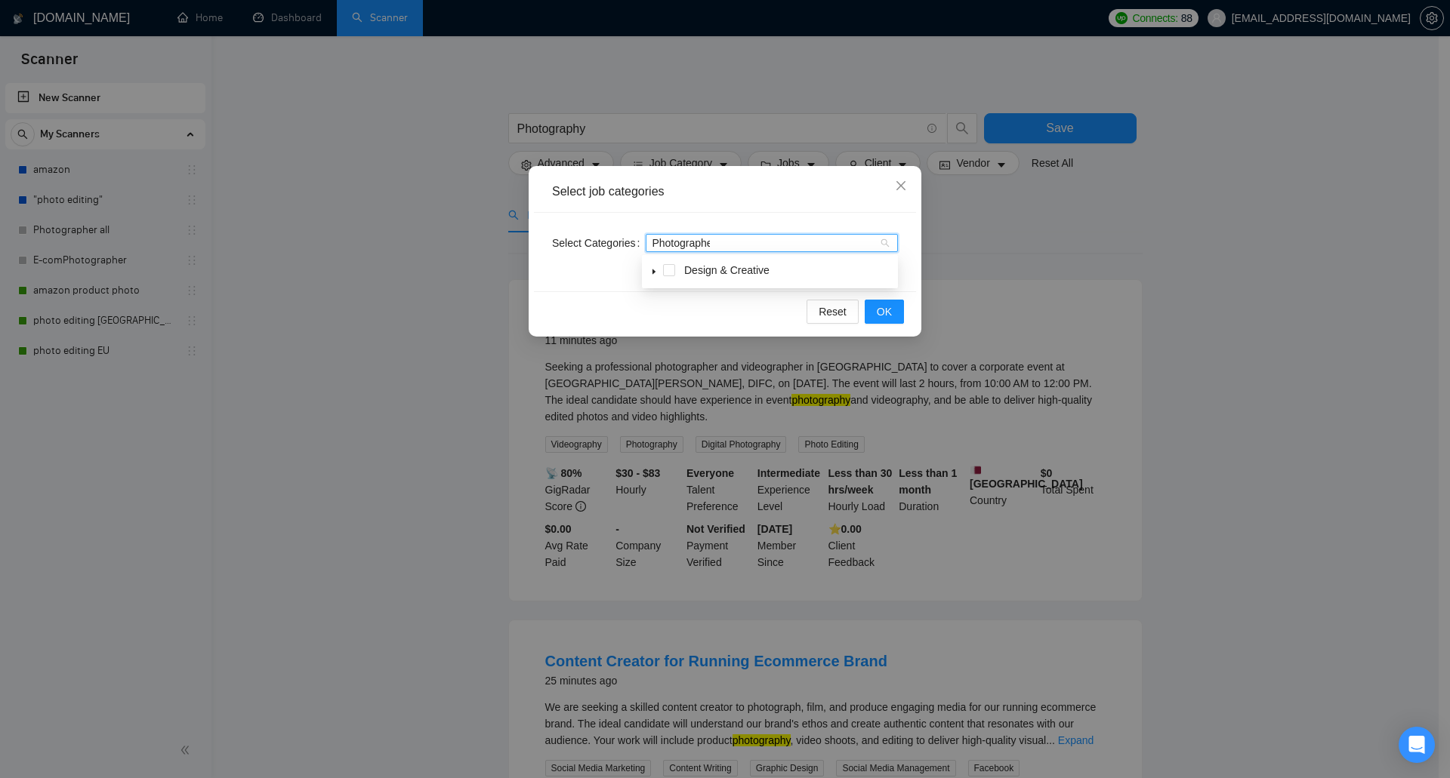
type input "Photograph"
click at [732, 293] on span "Photography" at bounding box center [732, 291] width 60 height 12
click at [910, 301] on div "Reset OK" at bounding box center [725, 311] width 382 height 40
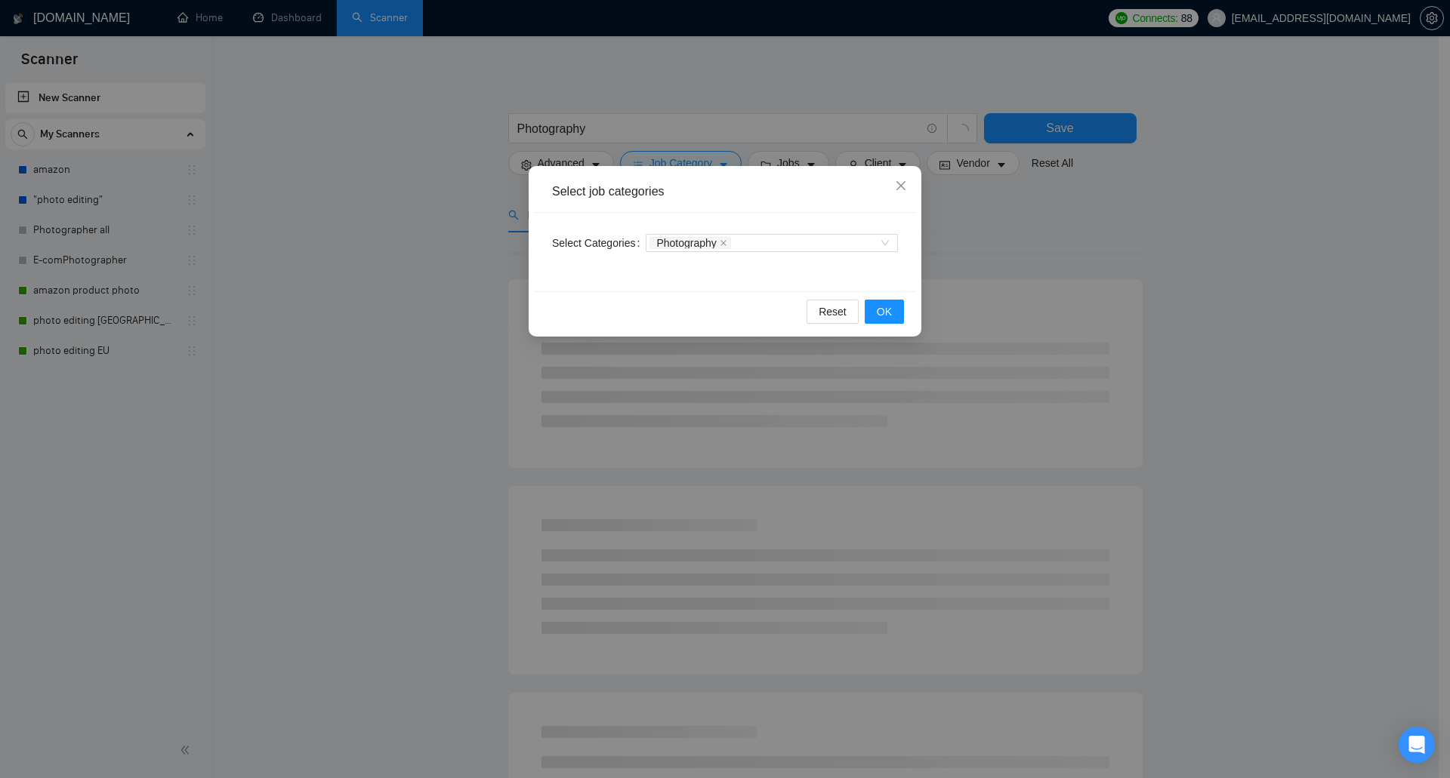
click at [904, 311] on div "Reset OK" at bounding box center [725, 311] width 382 height 40
click at [894, 317] on button "OK" at bounding box center [883, 312] width 39 height 24
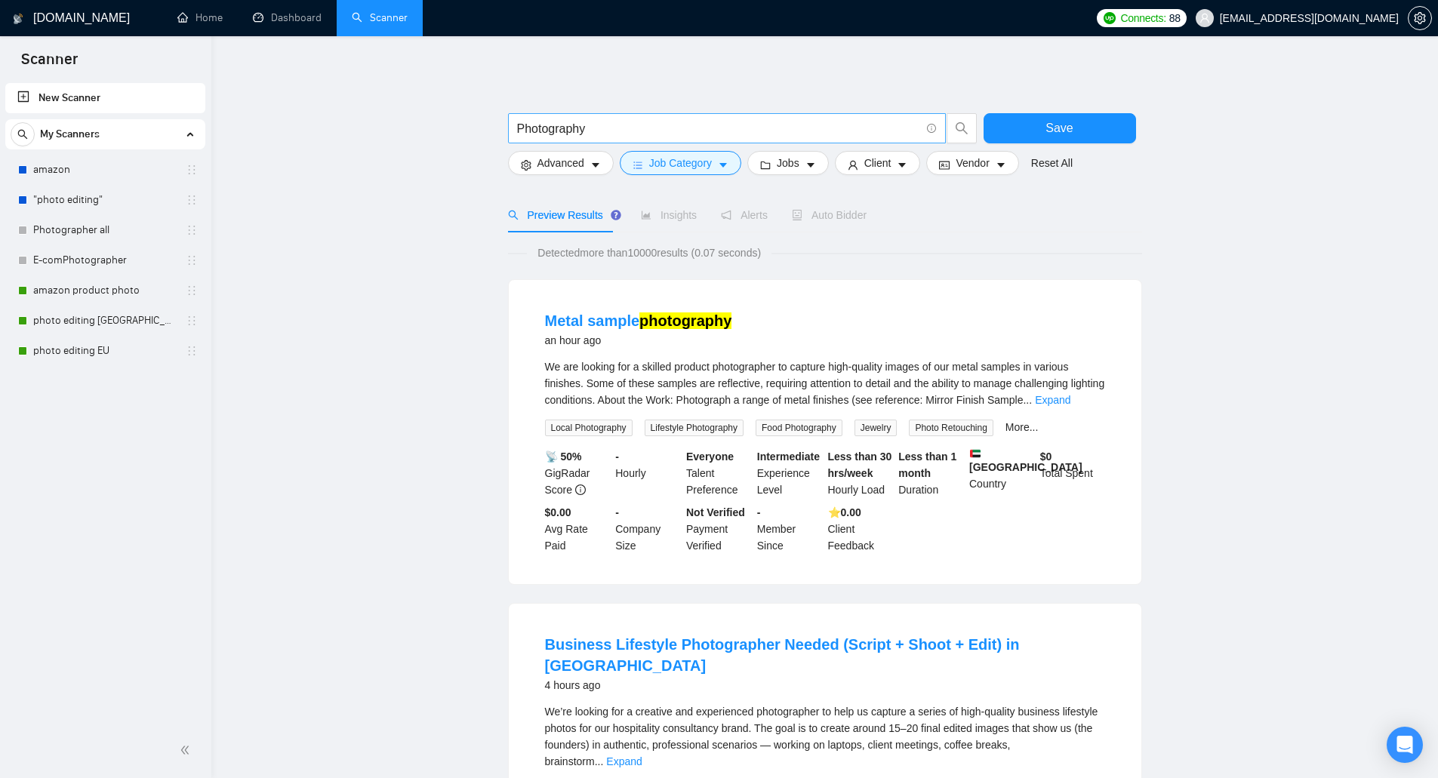
click at [598, 131] on input "Photography" at bounding box center [718, 128] width 403 height 19
click at [624, 133] on input "Photography" at bounding box center [718, 128] width 403 height 19
